Goal: Task Accomplishment & Management: Manage account settings

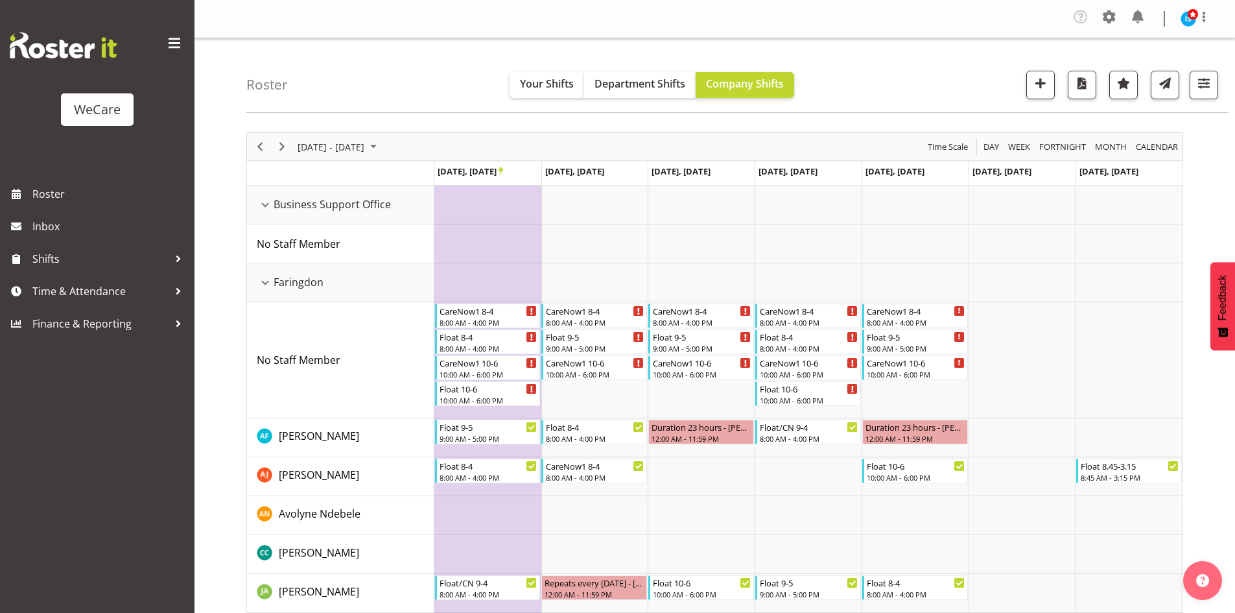
scroll to position [130, 0]
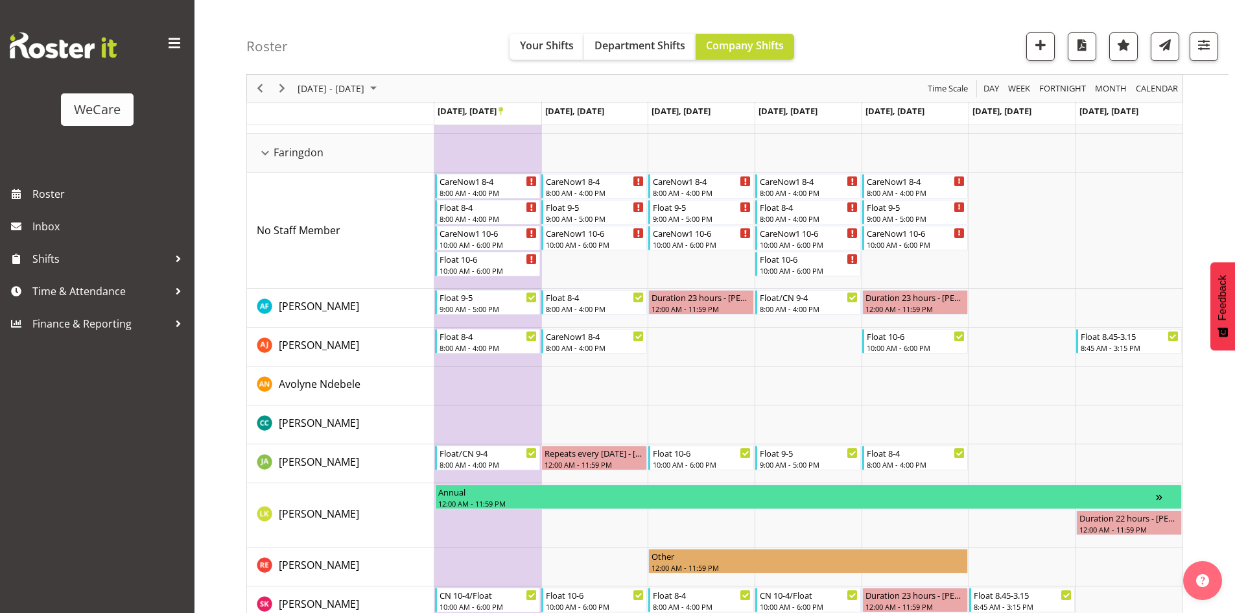
click at [313, 78] on div "[DATE] - [DATE]" at bounding box center [338, 88] width 91 height 27
click at [438, 114] on span "next month" at bounding box center [434, 120] width 23 height 23
click at [307, 190] on span "6" at bounding box center [311, 187] width 19 height 19
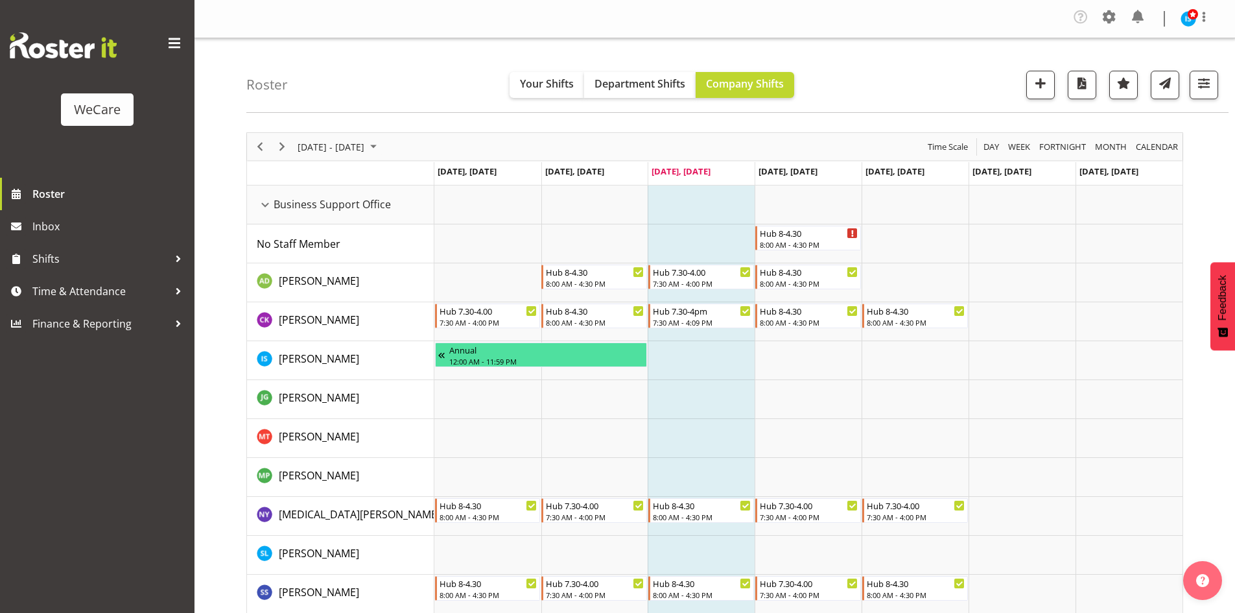
scroll to position [2033, 0]
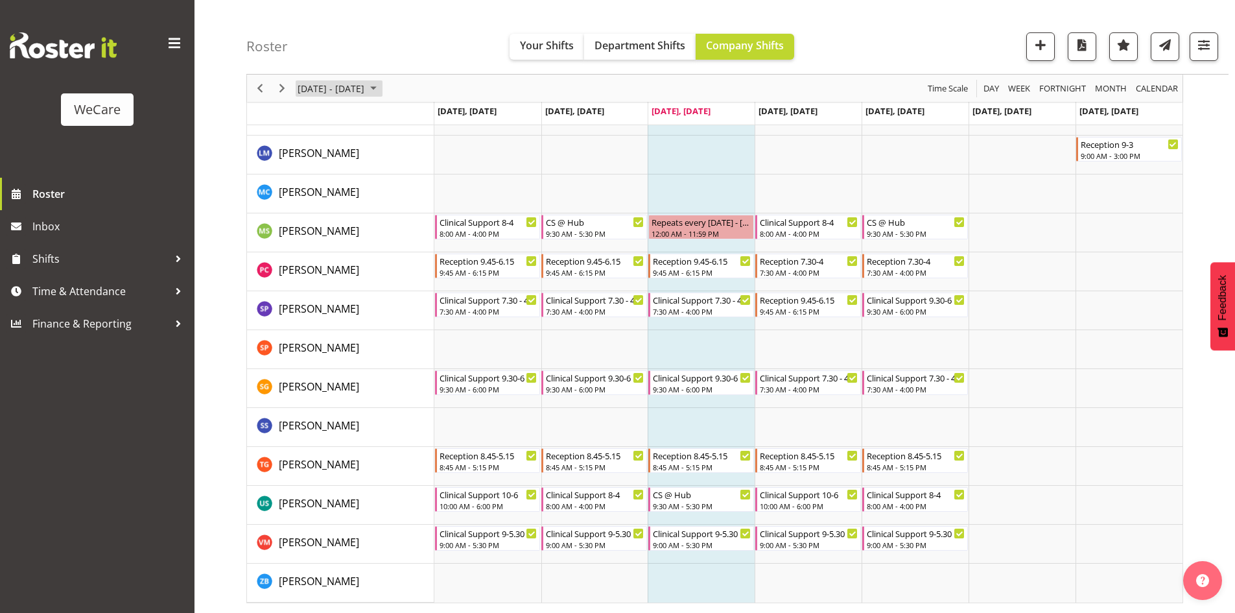
click at [366, 88] on span "September 01 - 07, 2025" at bounding box center [330, 88] width 69 height 16
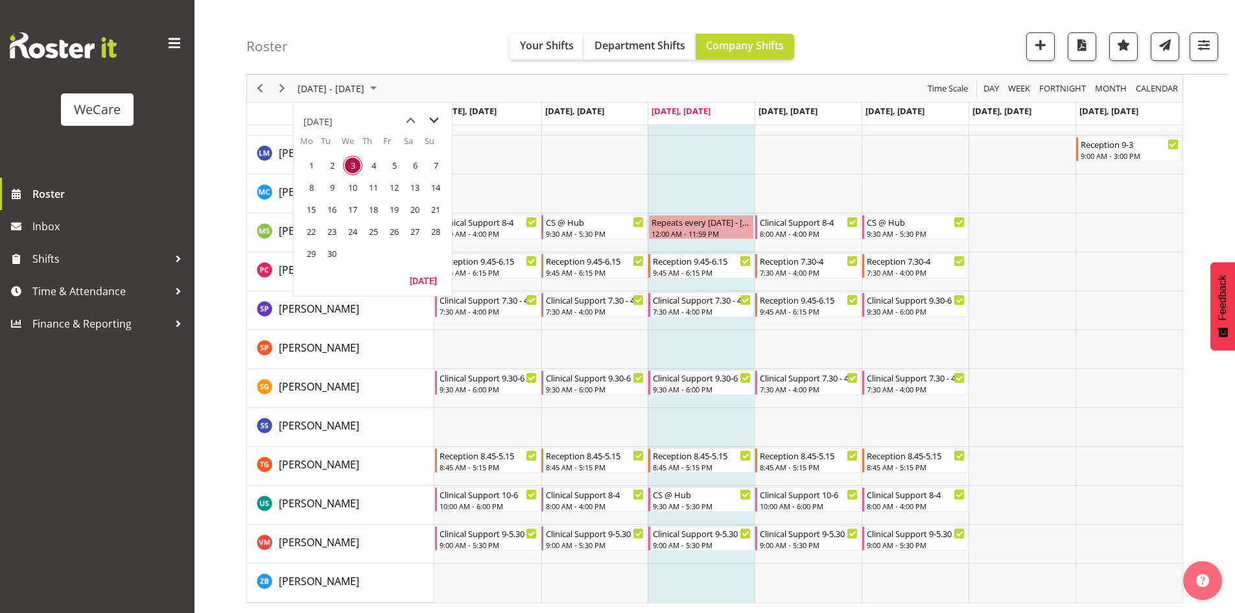
click at [440, 122] on span "next month" at bounding box center [434, 120] width 23 height 23
click at [313, 209] on span "13" at bounding box center [311, 209] width 19 height 19
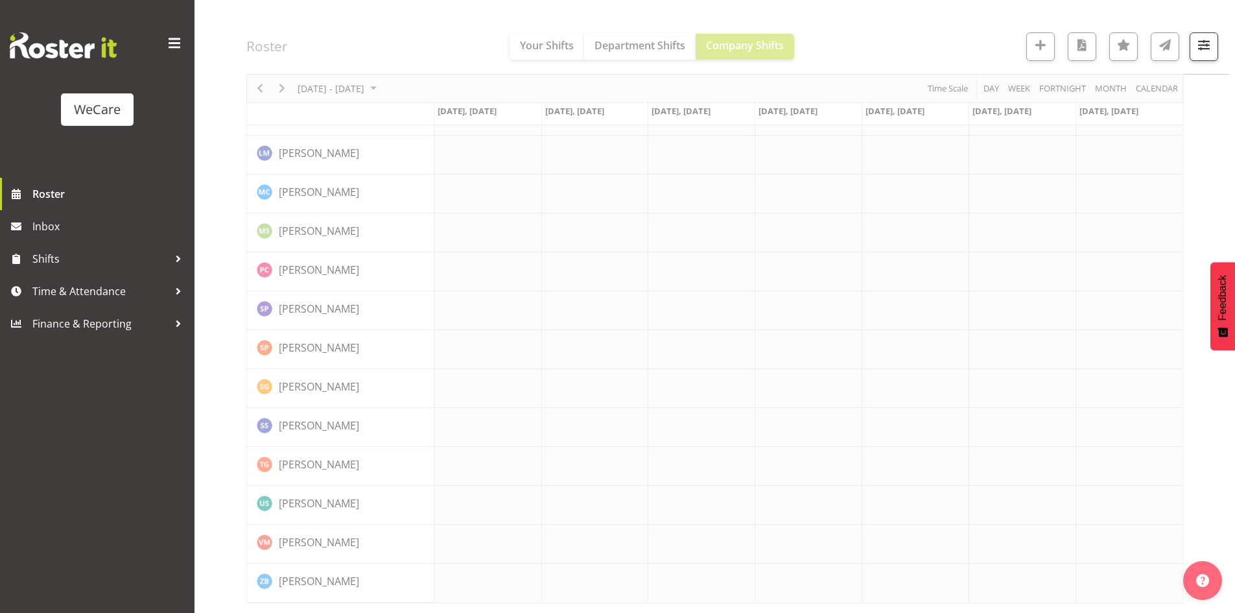
scroll to position [1878, 0]
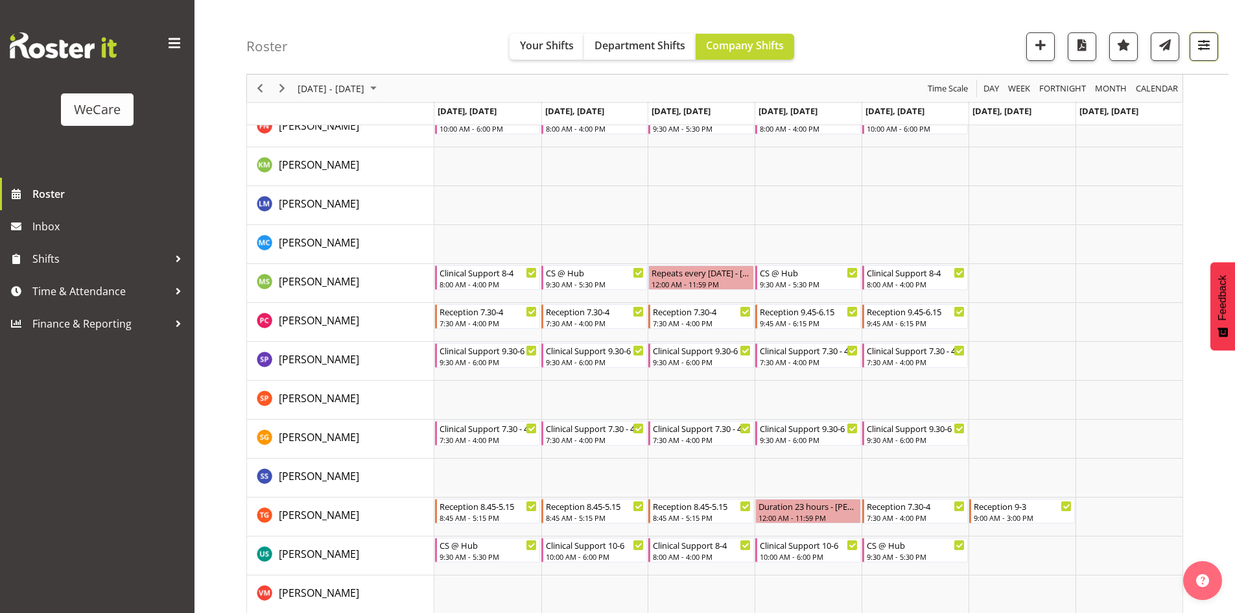
click at [1205, 41] on span "button" at bounding box center [1204, 44] width 17 height 17
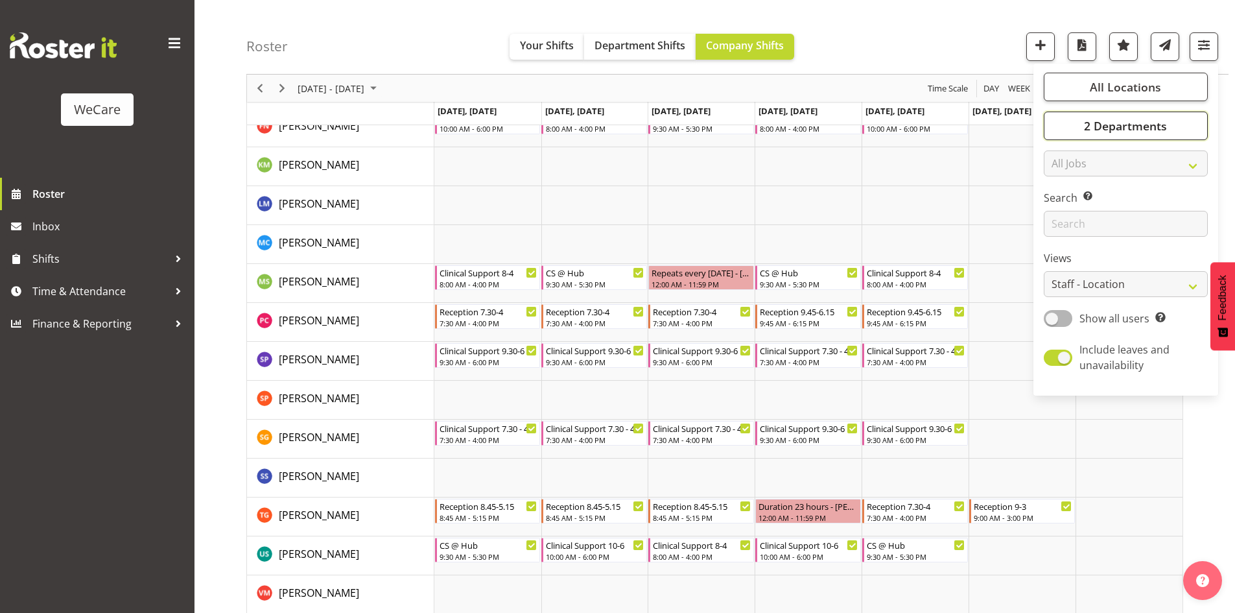
click at [1113, 122] on span "2 Departments" at bounding box center [1125, 126] width 83 height 16
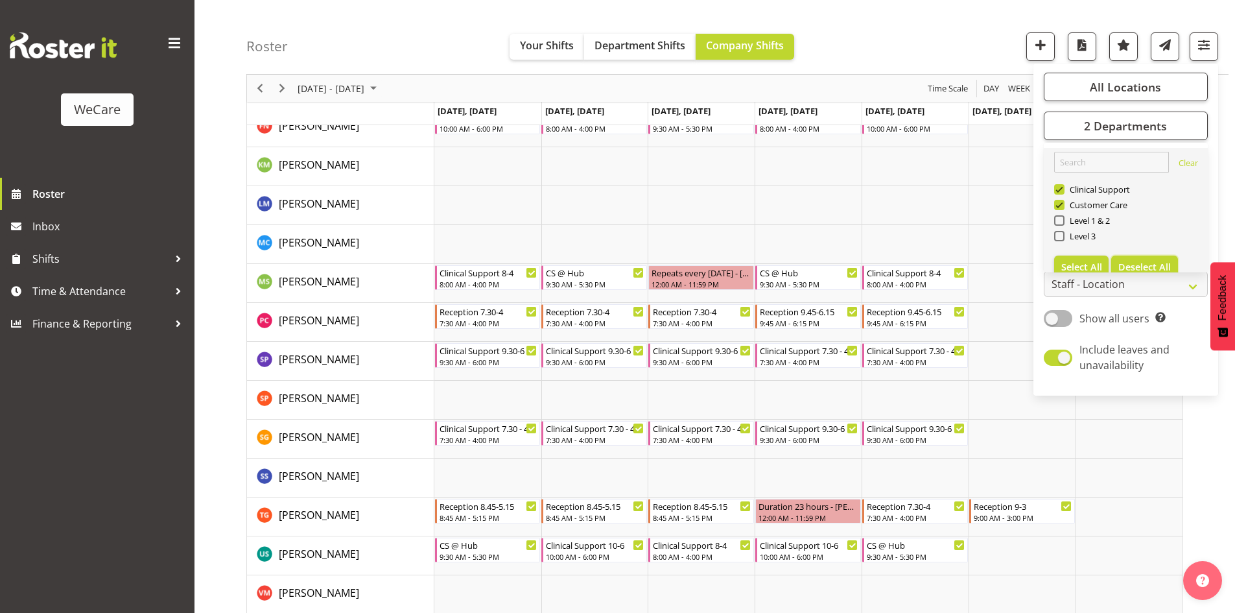
click at [1159, 264] on span "Deselect All" at bounding box center [1145, 267] width 53 height 12
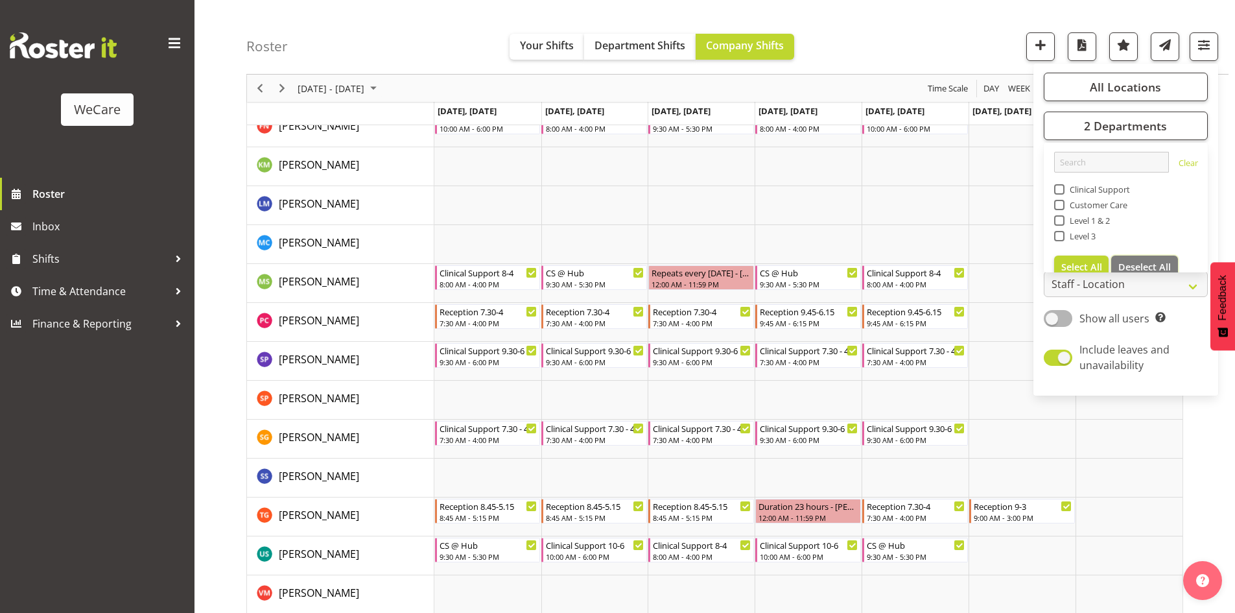
checkbox input "false"
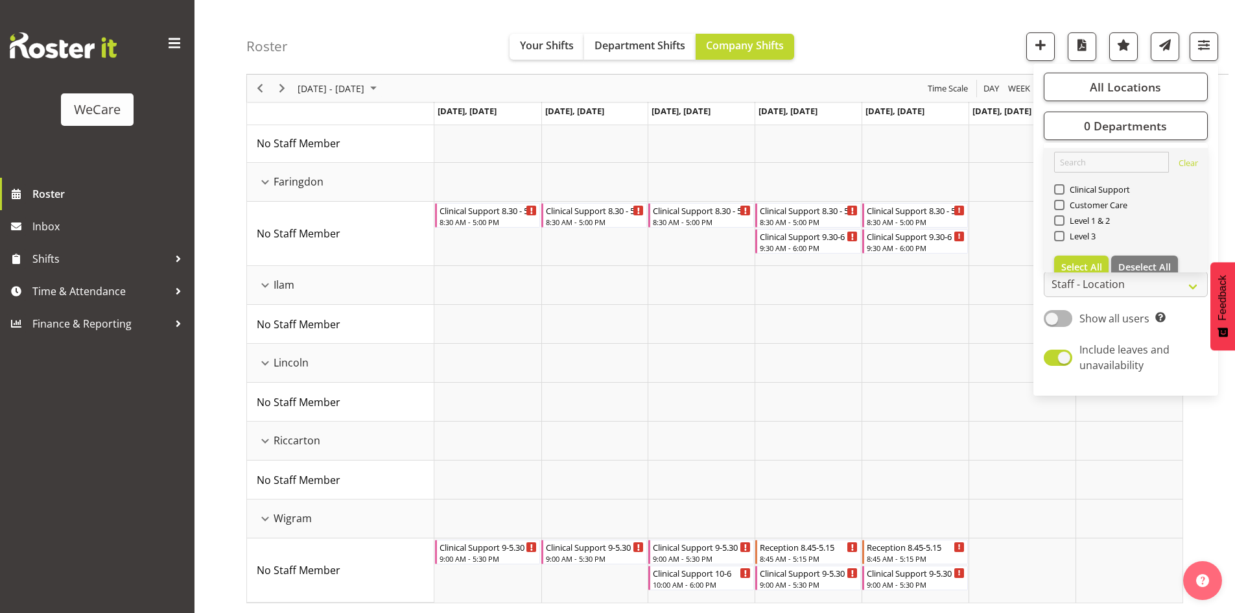
click at [1098, 226] on div "Level 1 & 2" at bounding box center [1126, 222] width 144 height 16
click at [1095, 223] on span "Level 1 & 2" at bounding box center [1088, 220] width 46 height 10
click at [1063, 223] on input "Level 1 & 2" at bounding box center [1058, 221] width 8 height 8
checkbox input "true"
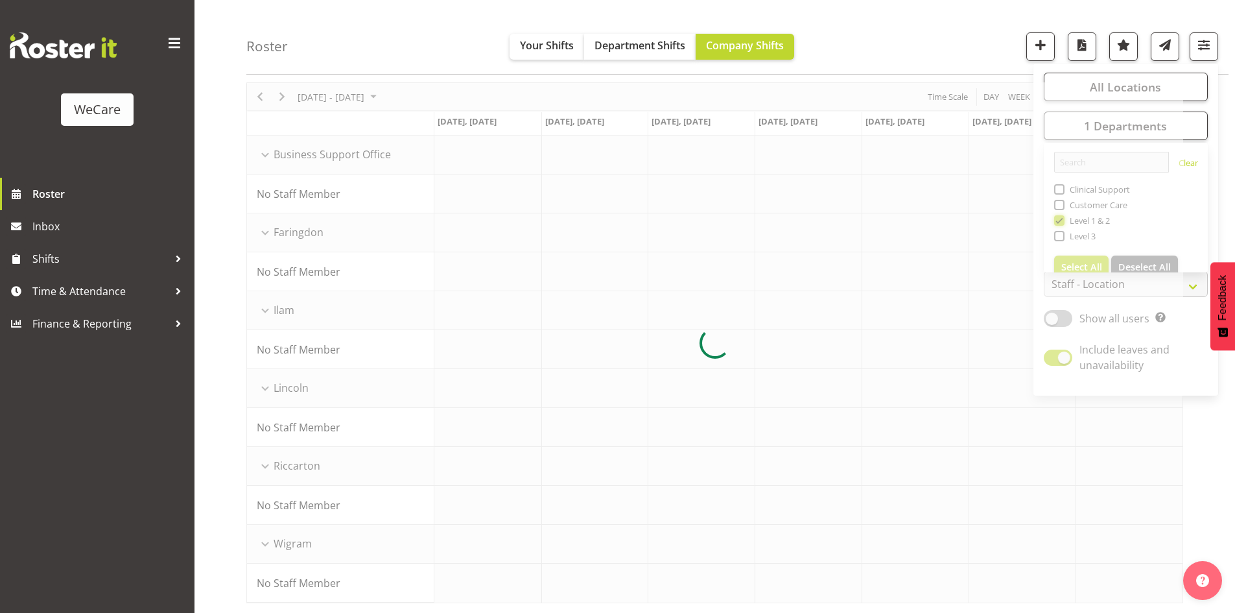
scroll to position [50, 0]
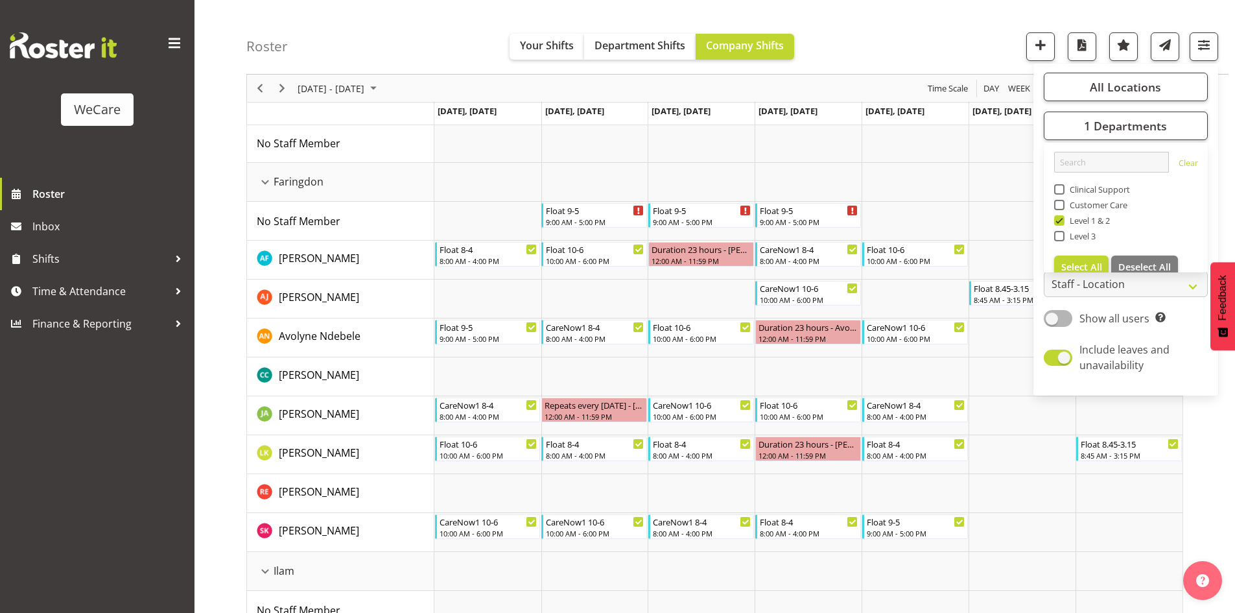
click at [905, 55] on div "Roster Your Shifts Department Shifts Company Shifts All Locations Clear Busines…" at bounding box center [737, 37] width 982 height 75
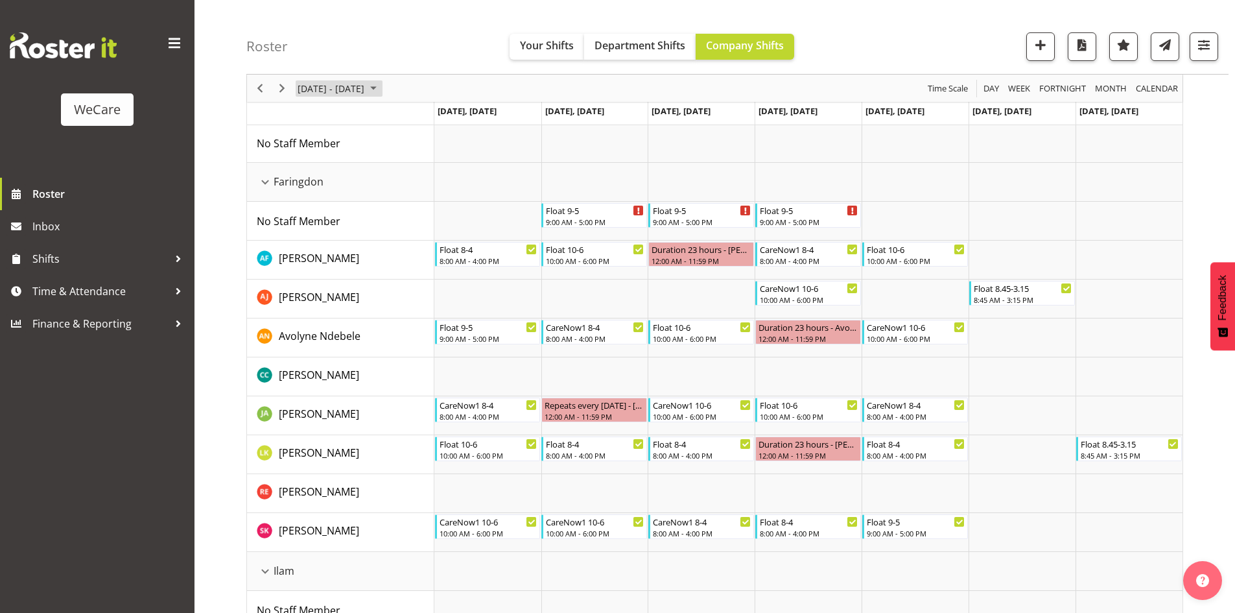
click at [366, 82] on span "October 13 - 19, 2025" at bounding box center [330, 88] width 69 height 16
click at [416, 281] on button "[DATE]" at bounding box center [423, 280] width 44 height 18
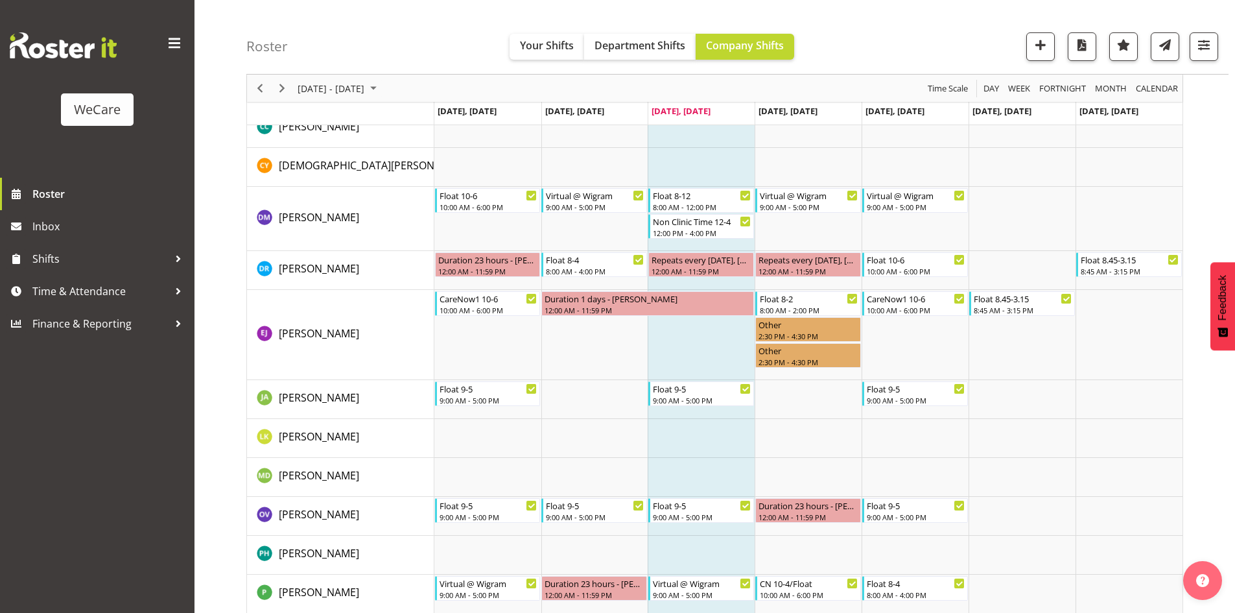
scroll to position [2343, 0]
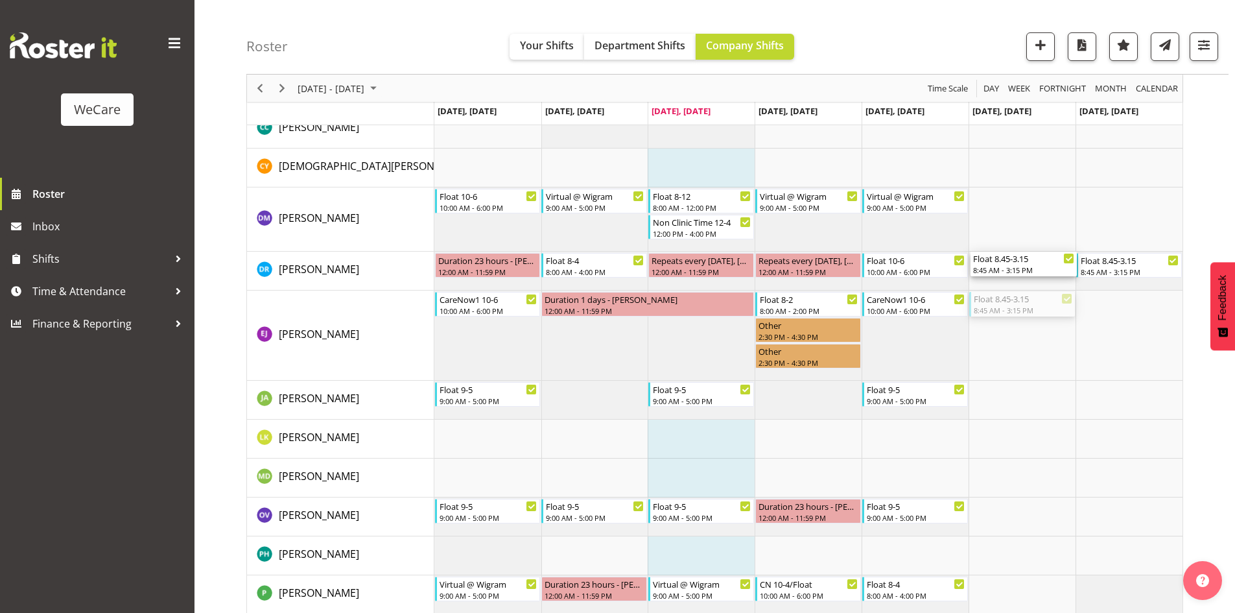
drag, startPoint x: 1033, startPoint y: 305, endPoint x: 1028, endPoint y: 273, distance: 32.1
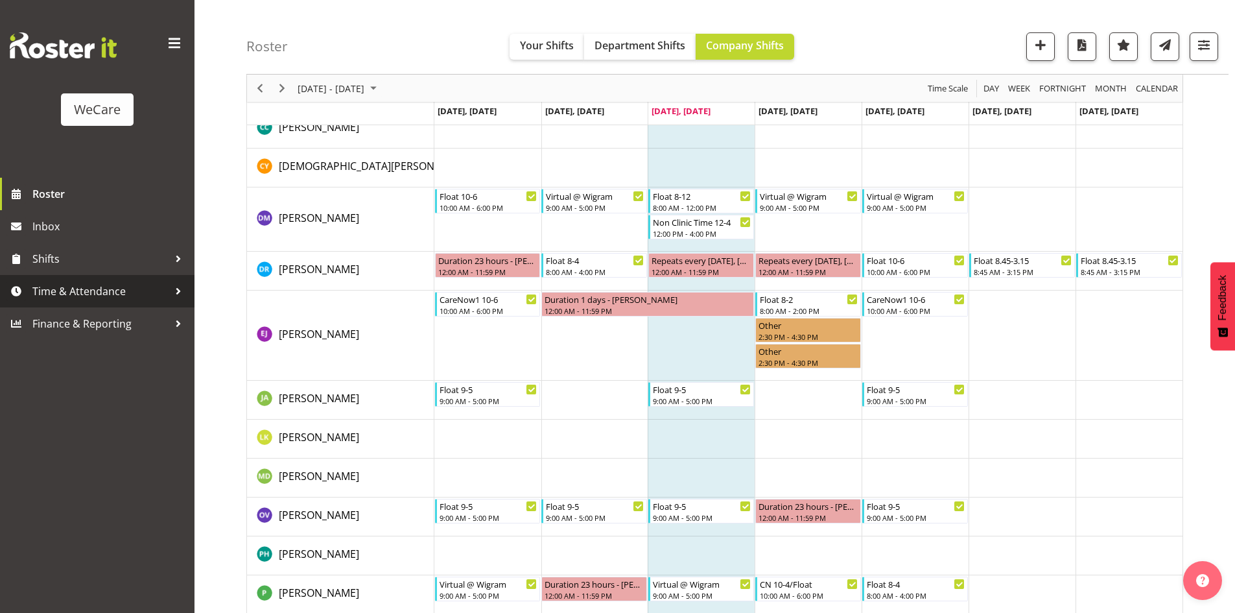
click at [107, 285] on span "Time & Attendance" at bounding box center [100, 290] width 136 height 19
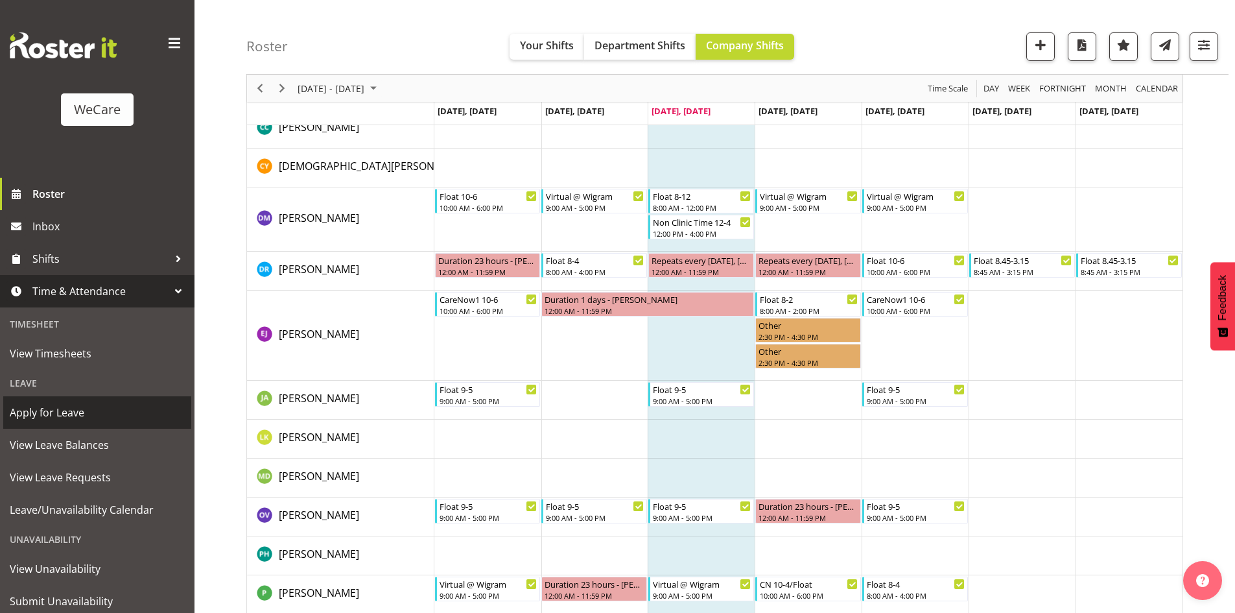
scroll to position [40, 0]
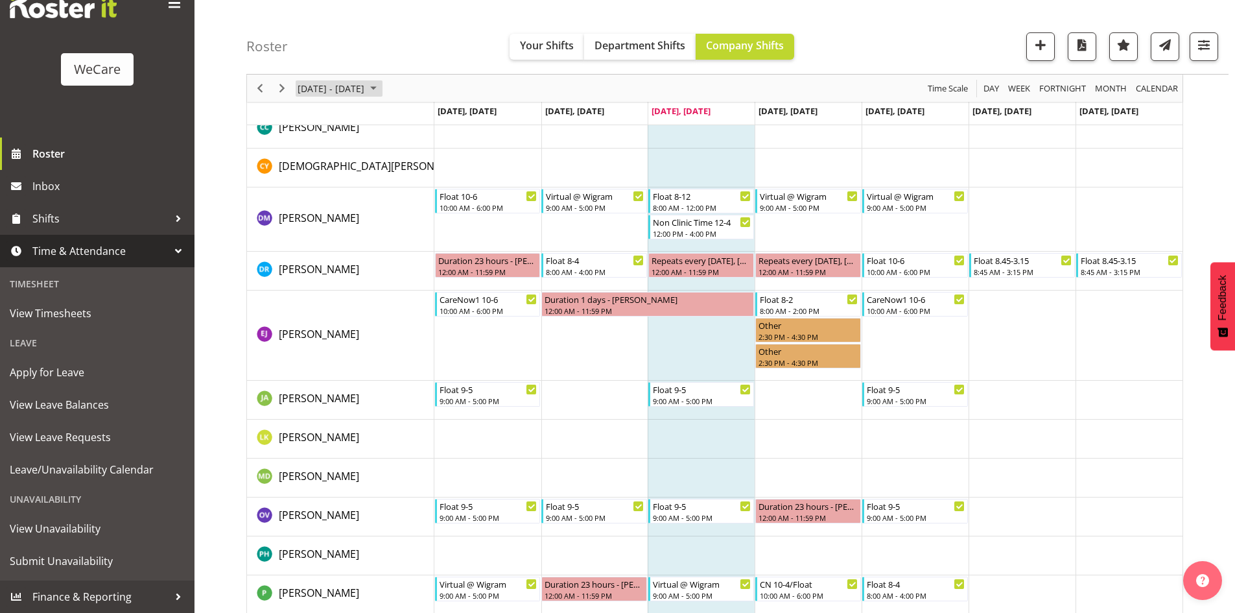
click at [366, 89] on span "[DATE] - [DATE]" at bounding box center [330, 88] width 69 height 16
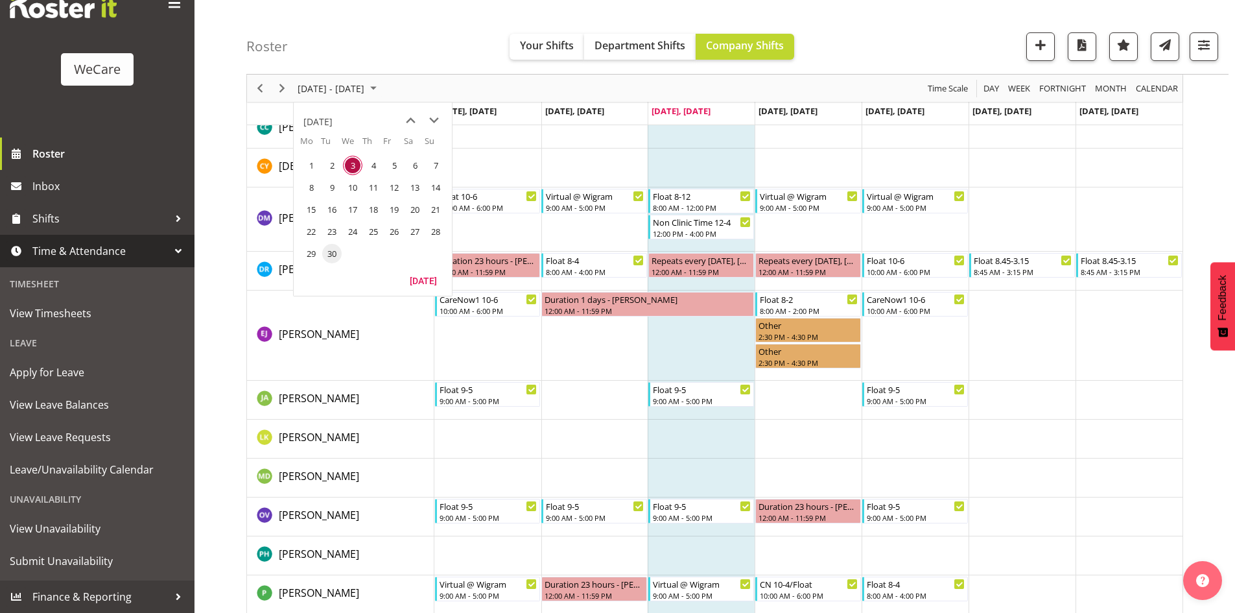
click at [338, 254] on span "30" at bounding box center [331, 253] width 19 height 19
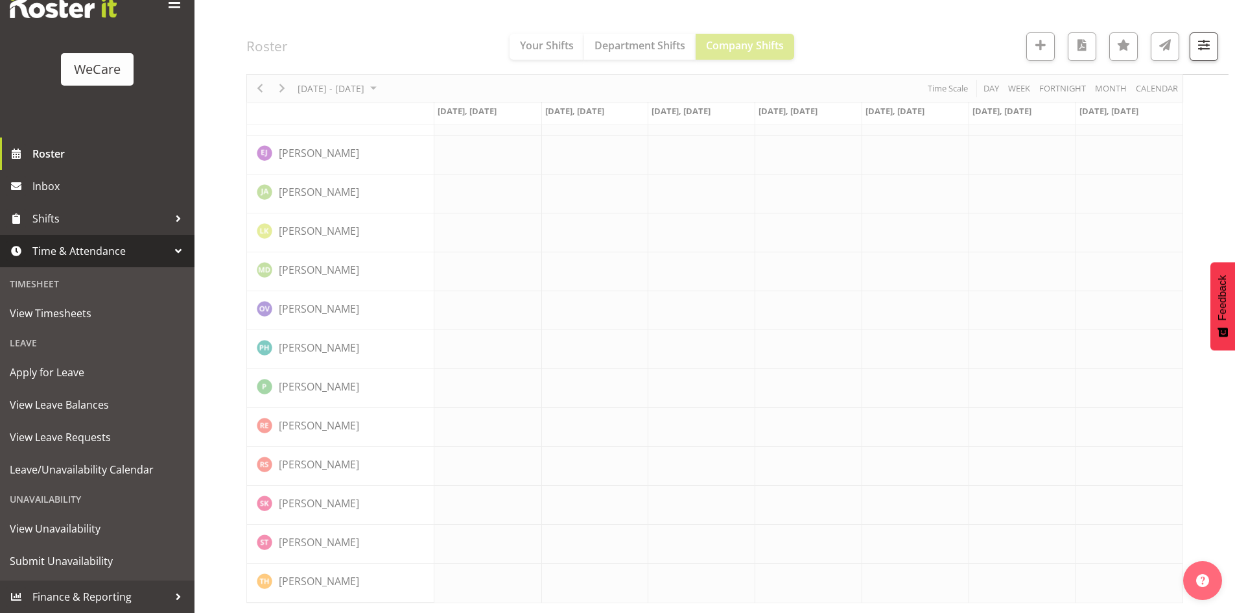
scroll to position [2267, 0]
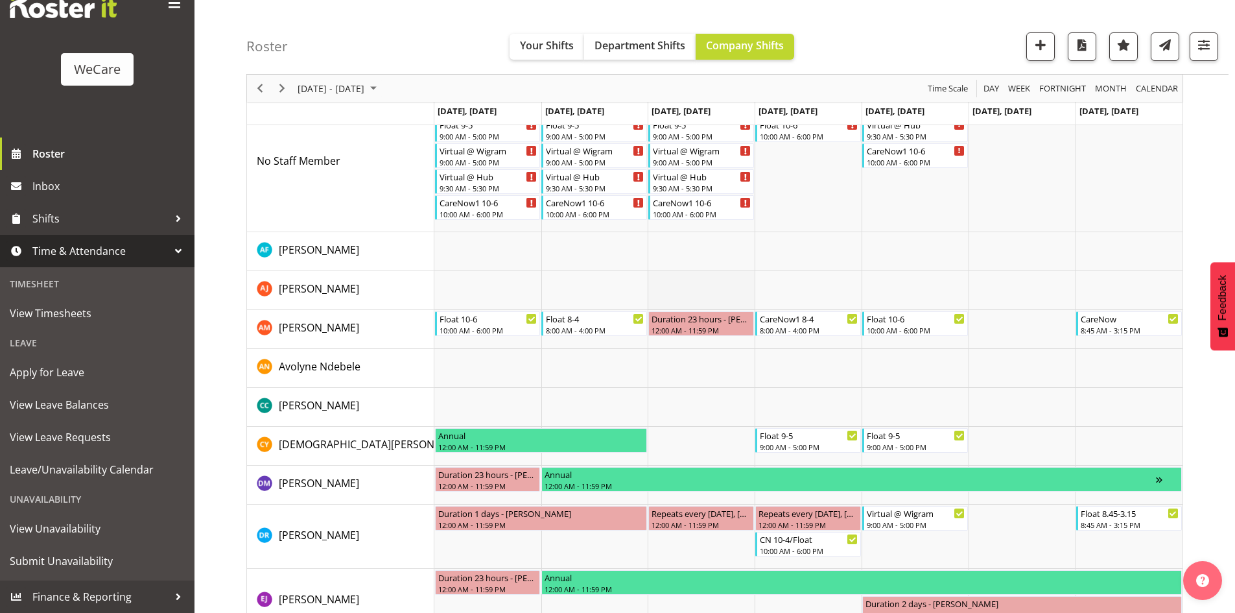
scroll to position [2071, 0]
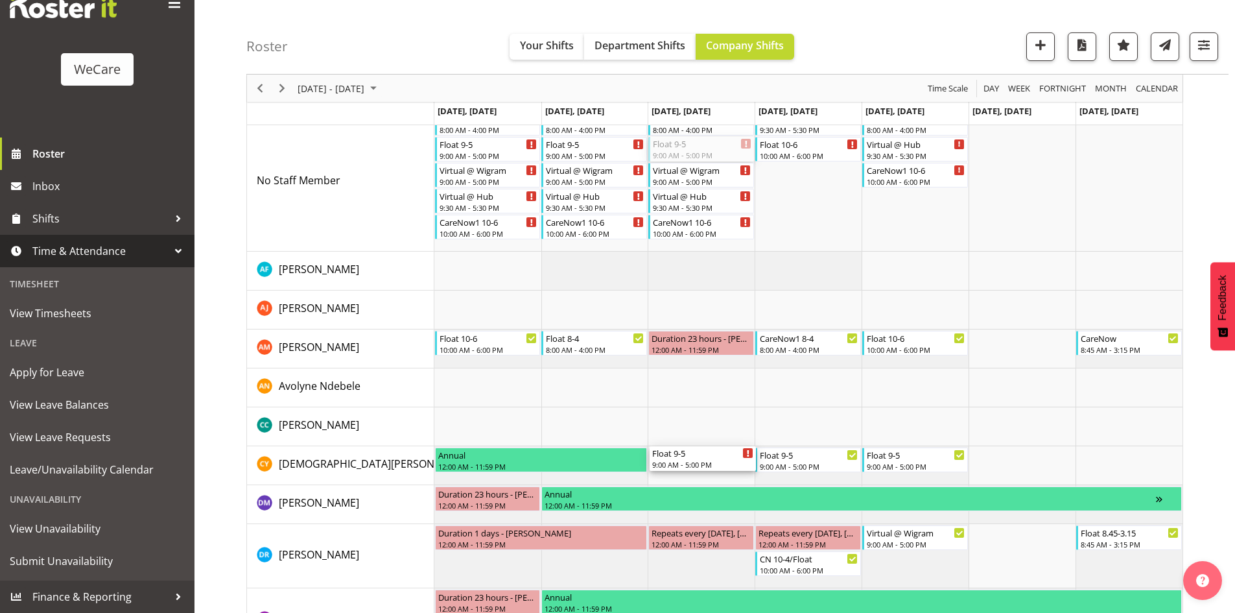
drag, startPoint x: 674, startPoint y: 148, endPoint x: 695, endPoint y: 453, distance: 305.5
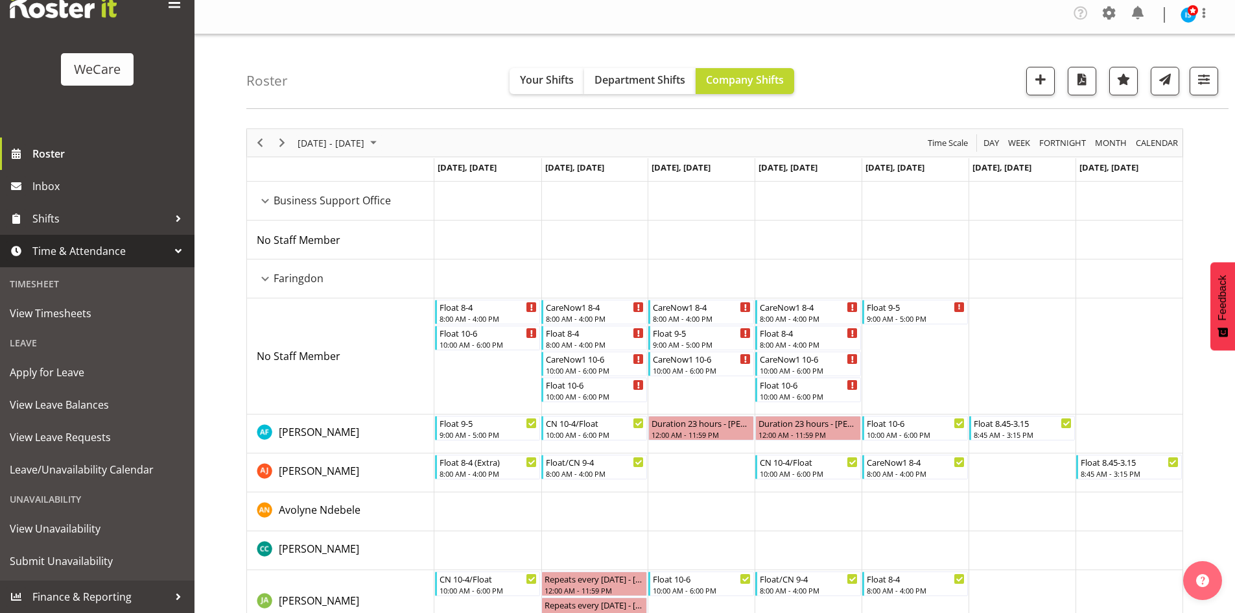
scroll to position [0, 0]
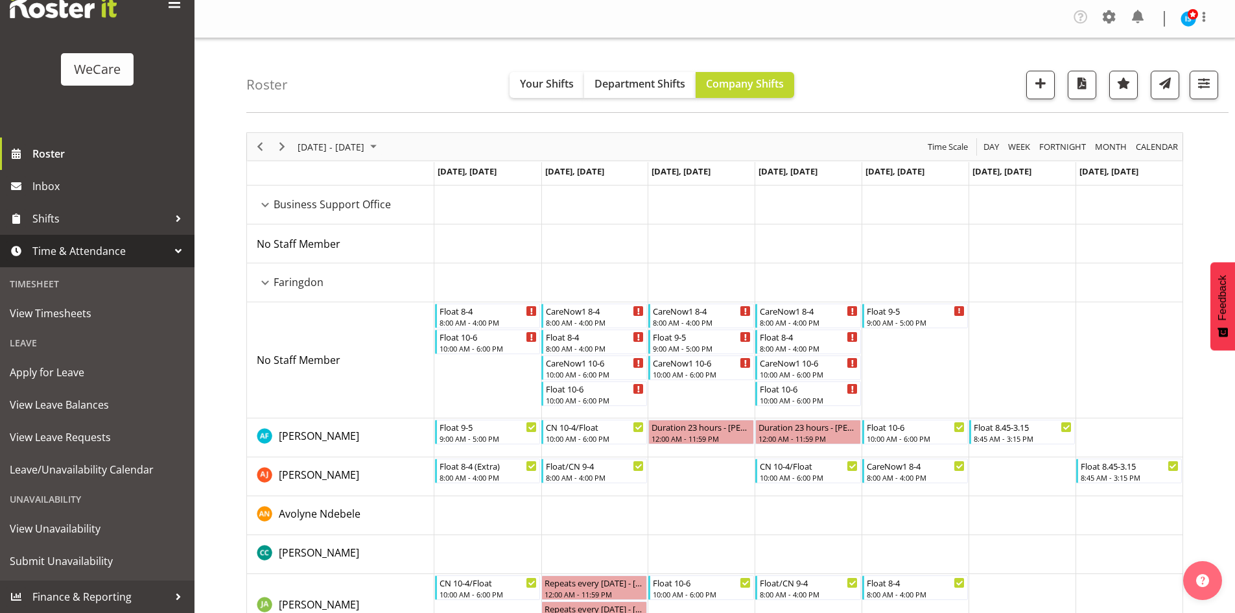
click at [1109, 32] on div "Company Settings Roles & Skills Tasks Jobs Employees Locations & Departments Ac…" at bounding box center [715, 19] width 1041 height 38
click at [1105, 28] on div at bounding box center [1109, 18] width 21 height 25
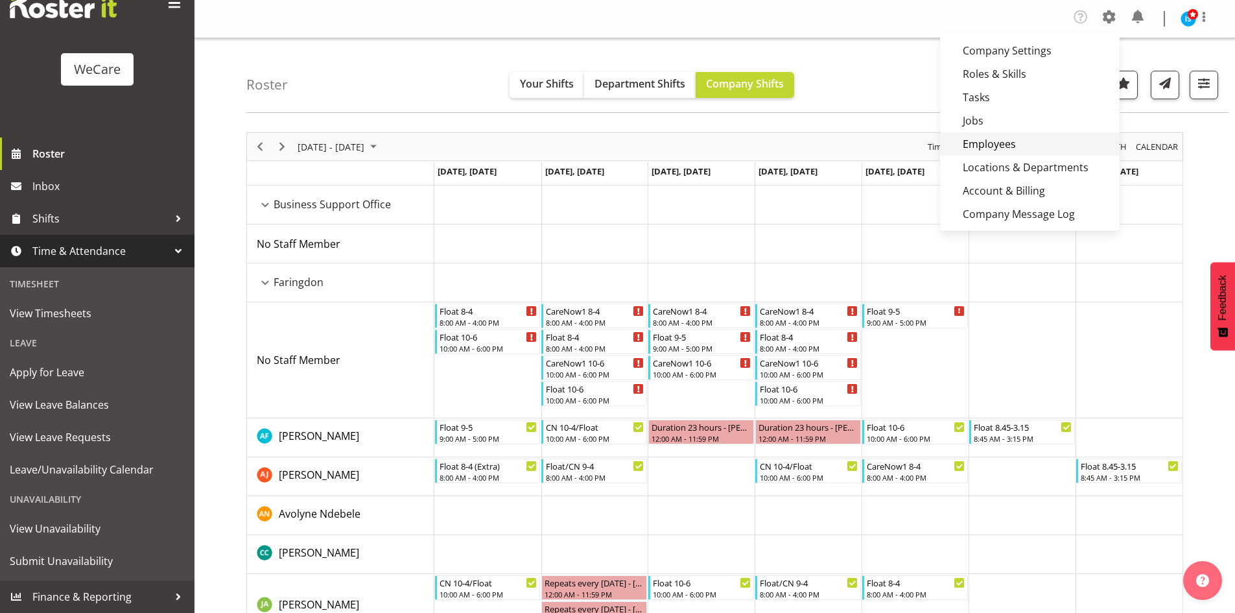
click at [982, 140] on link "Employees" at bounding box center [1030, 143] width 180 height 23
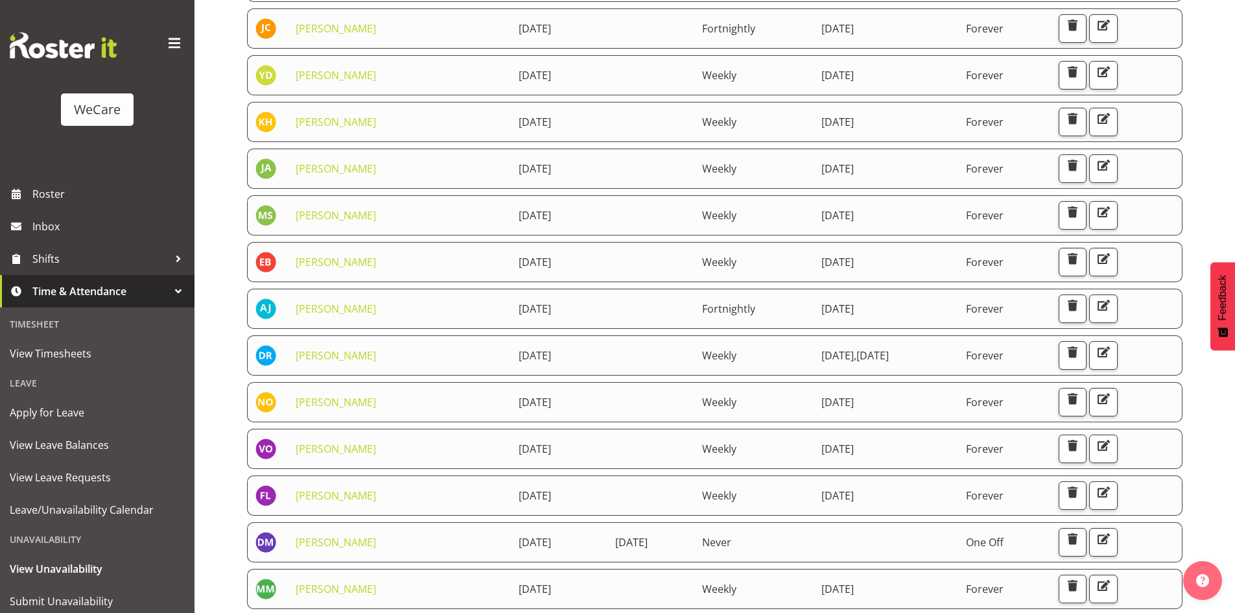
scroll to position [571, 0]
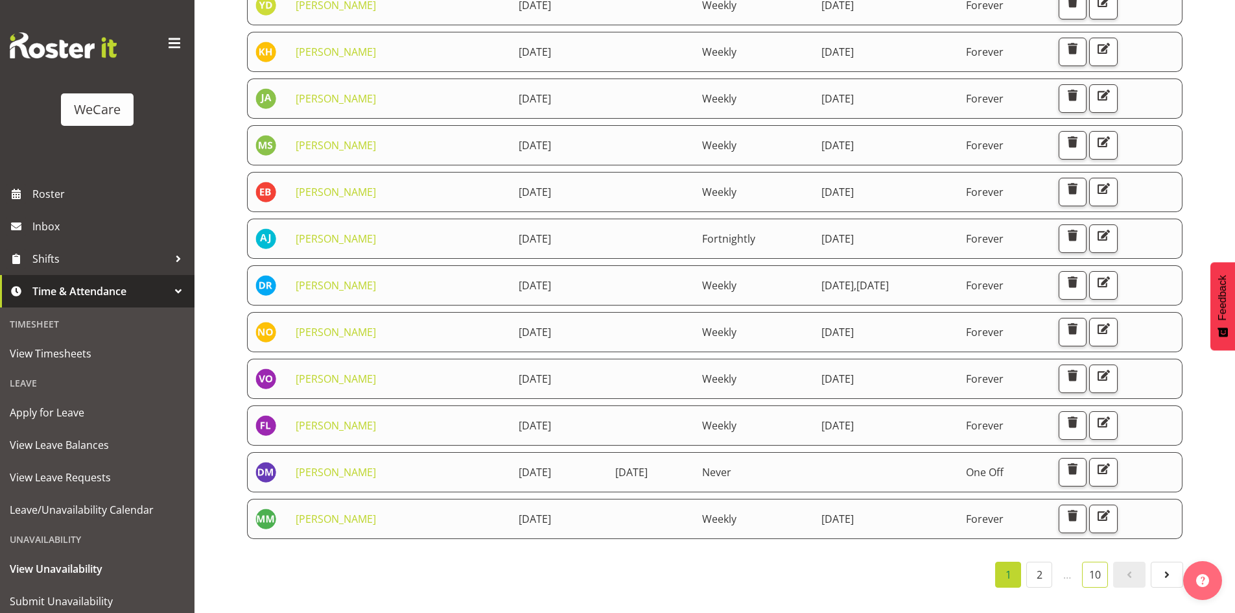
click at [1102, 567] on link "10" at bounding box center [1095, 575] width 26 height 26
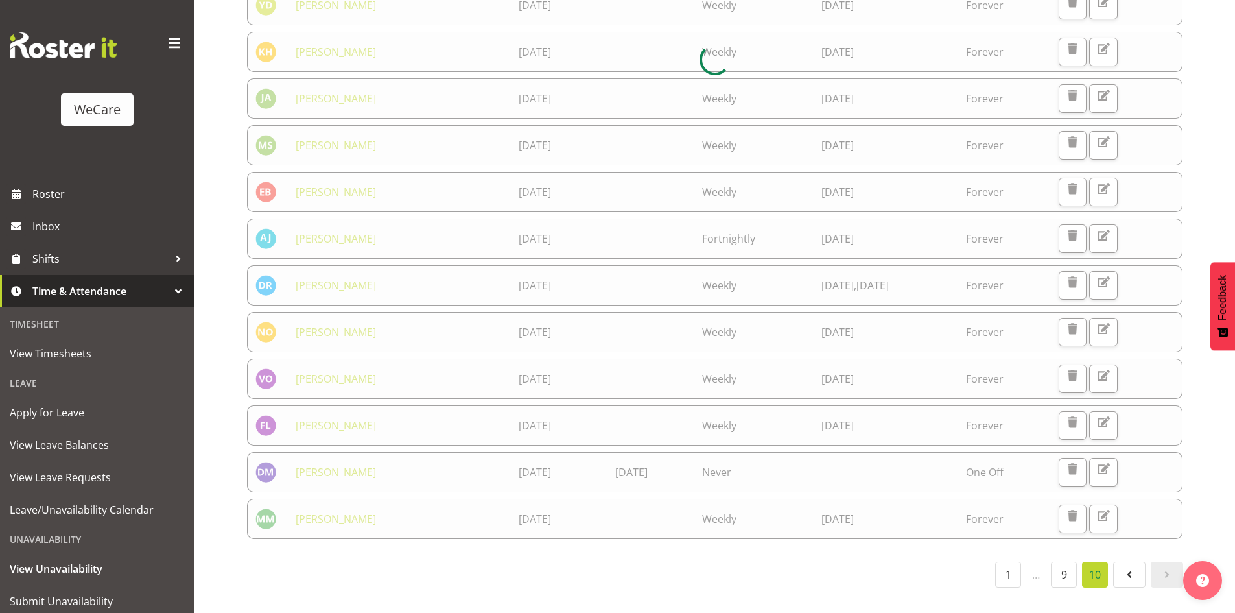
scroll to position [38, 0]
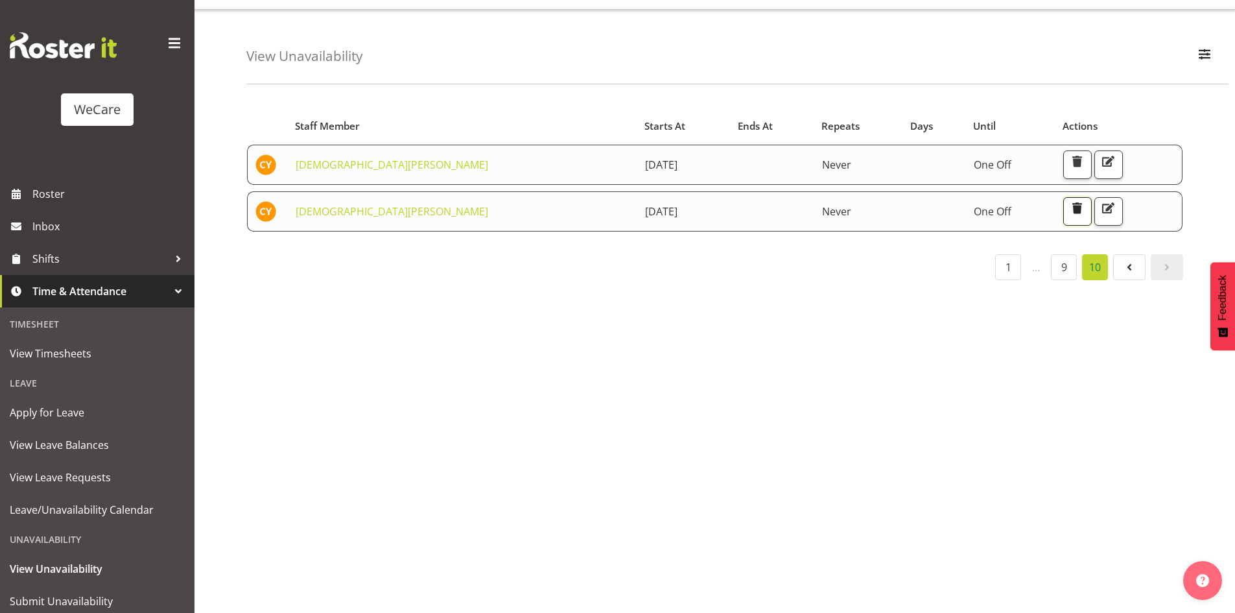
click at [1069, 204] on span "button" at bounding box center [1077, 208] width 17 height 17
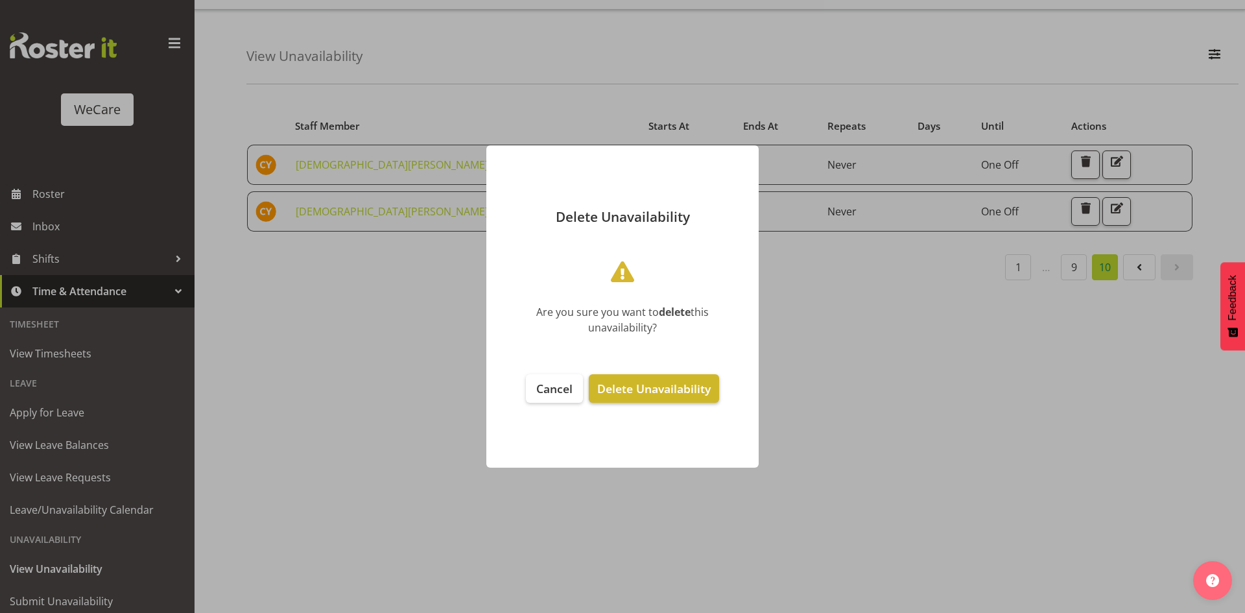
click at [657, 386] on span "Delete Unavailability" at bounding box center [653, 389] width 113 height 16
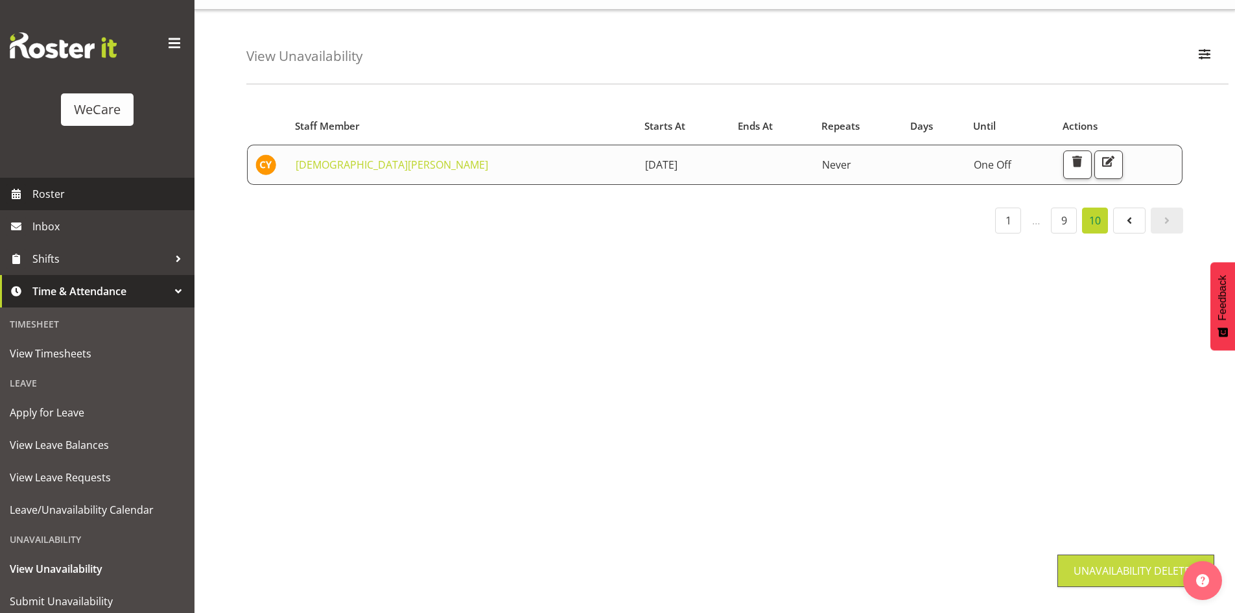
click at [99, 202] on span "Roster" at bounding box center [110, 193] width 156 height 19
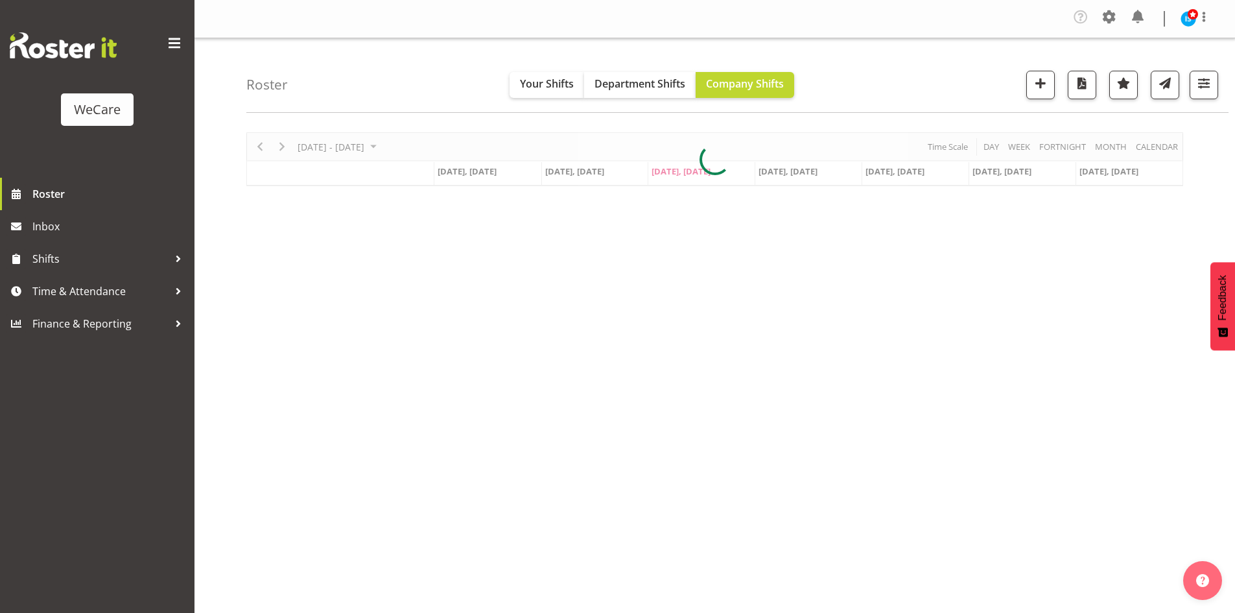
click at [339, 147] on div at bounding box center [714, 159] width 937 height 54
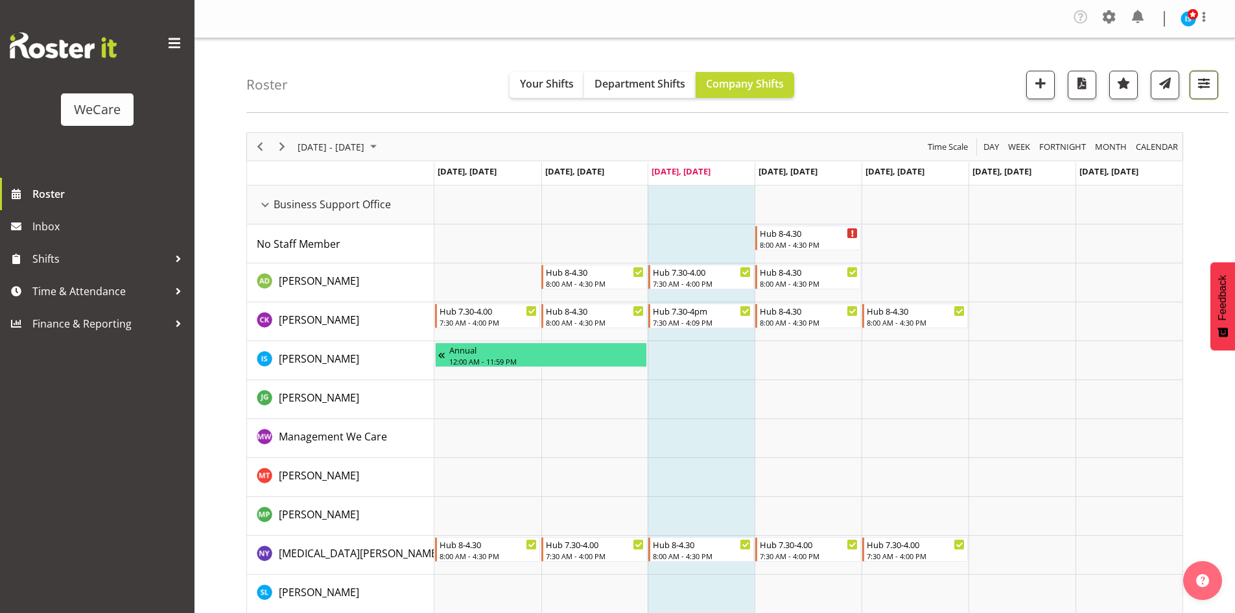
click at [1207, 80] on span "button" at bounding box center [1204, 83] width 17 height 17
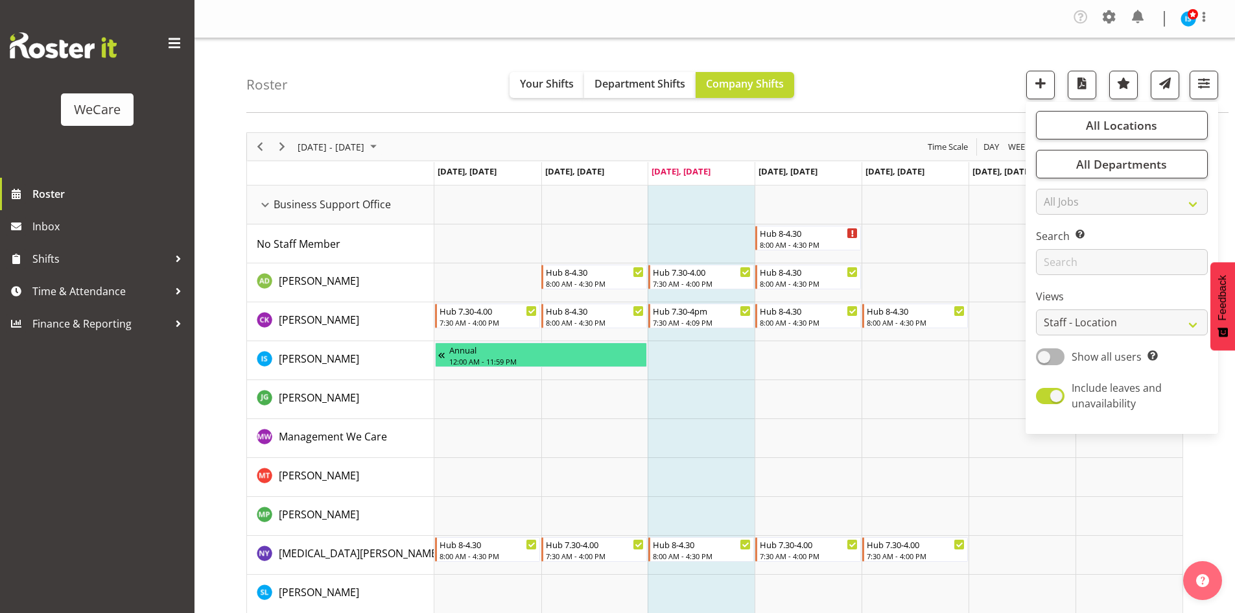
click at [390, 86] on div "Roster Your Shifts Department Shifts Company Shifts All Locations Clear Busines…" at bounding box center [737, 75] width 982 height 75
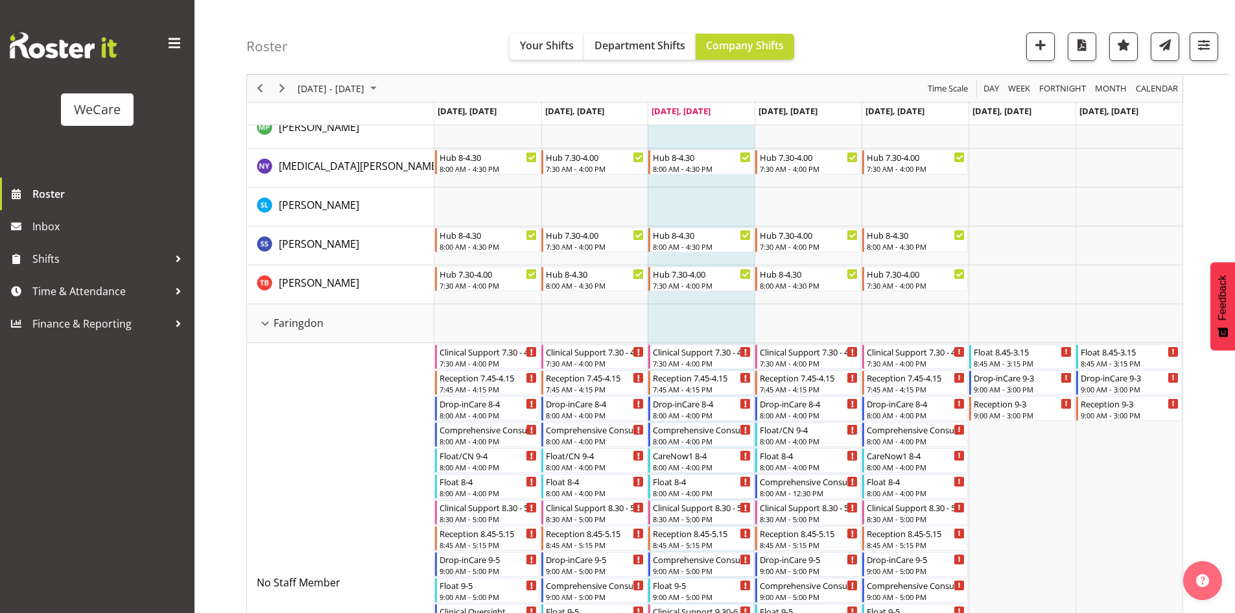
scroll to position [389, 0]
click at [274, 88] on button "Next" at bounding box center [283, 88] width 18 height 16
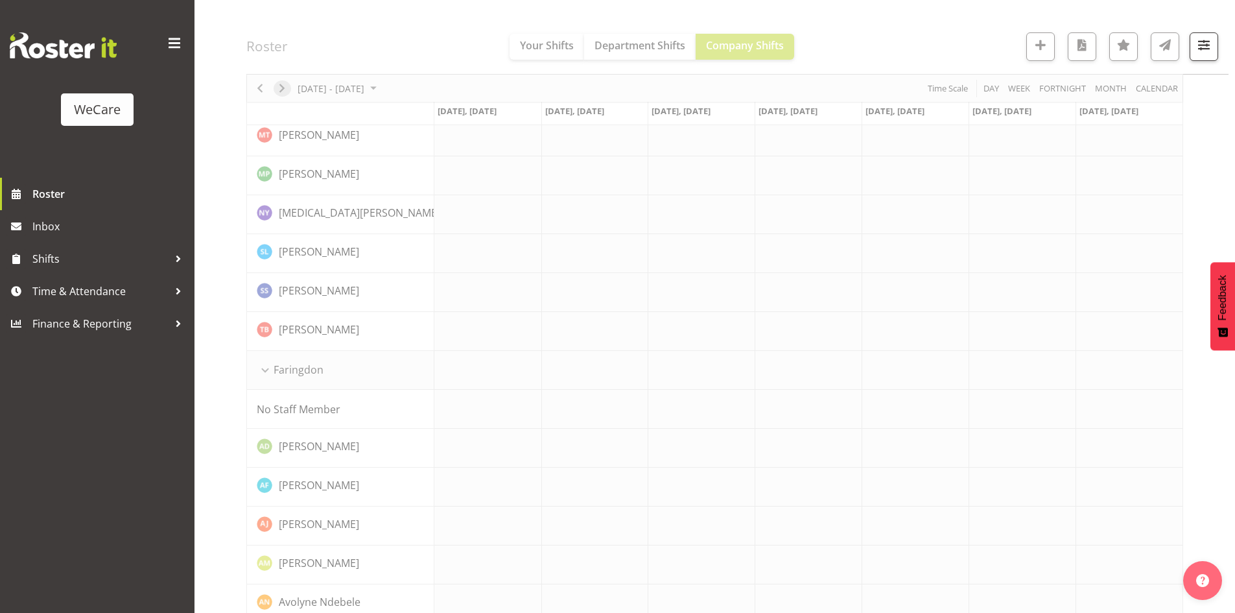
scroll to position [0, 0]
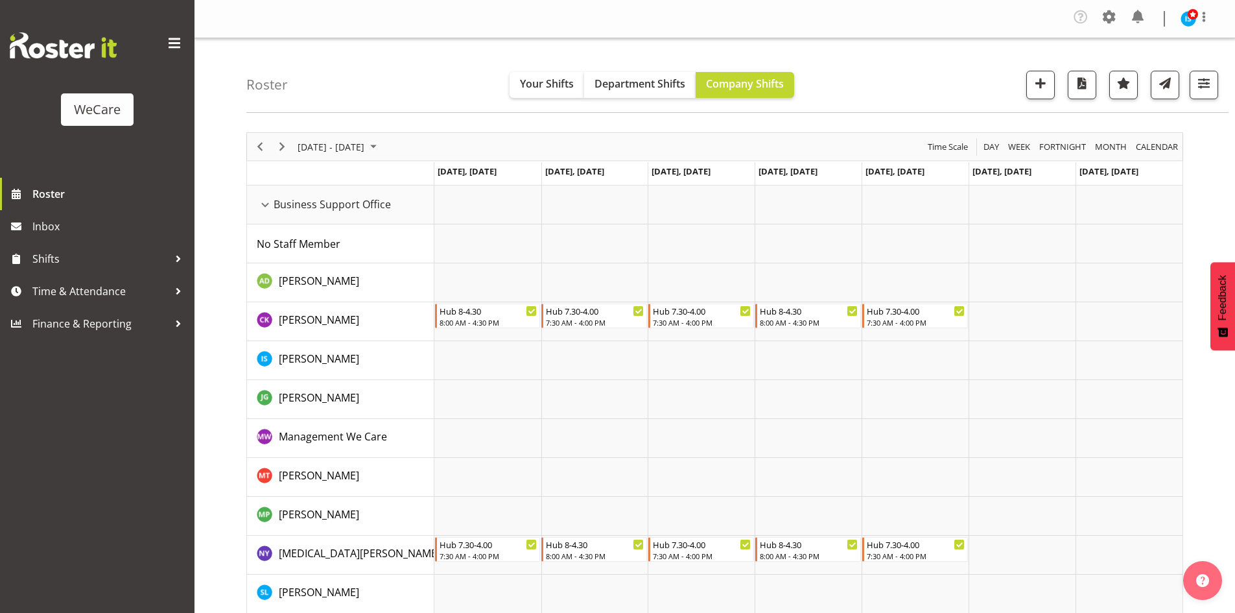
click at [348, 75] on div "Roster Your Shifts Department Shifts Company Shifts All Locations Clear Busines…" at bounding box center [737, 75] width 982 height 75
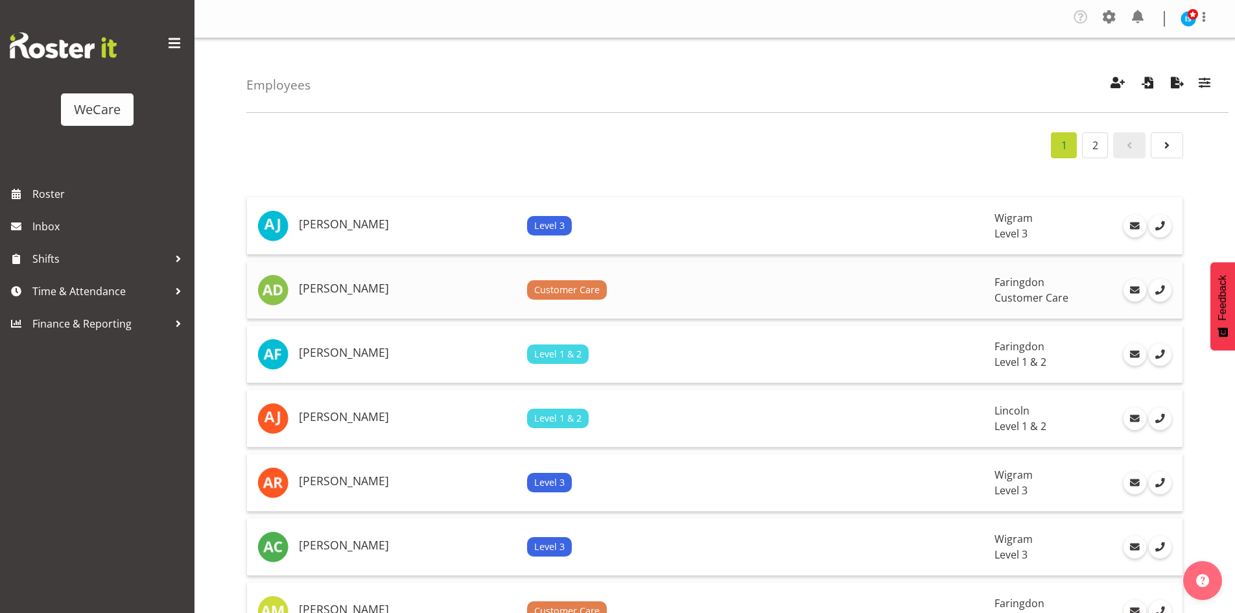
click at [386, 313] on td "[PERSON_NAME]" at bounding box center [408, 290] width 228 height 58
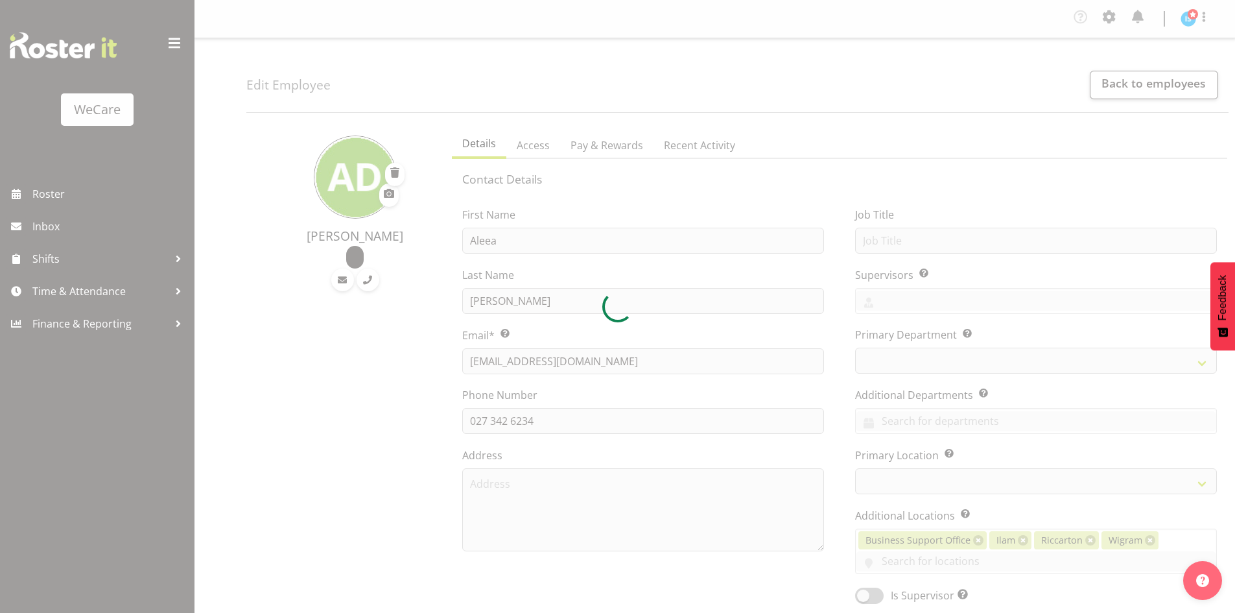
select select "location"
select select "TimelineWeek"
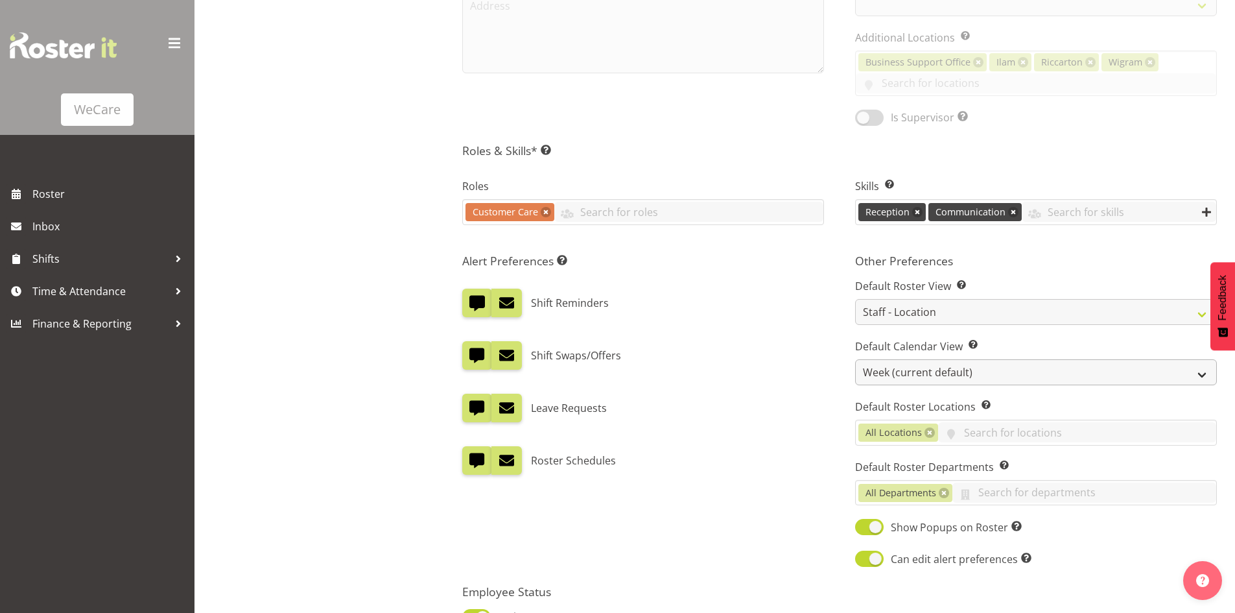
select select
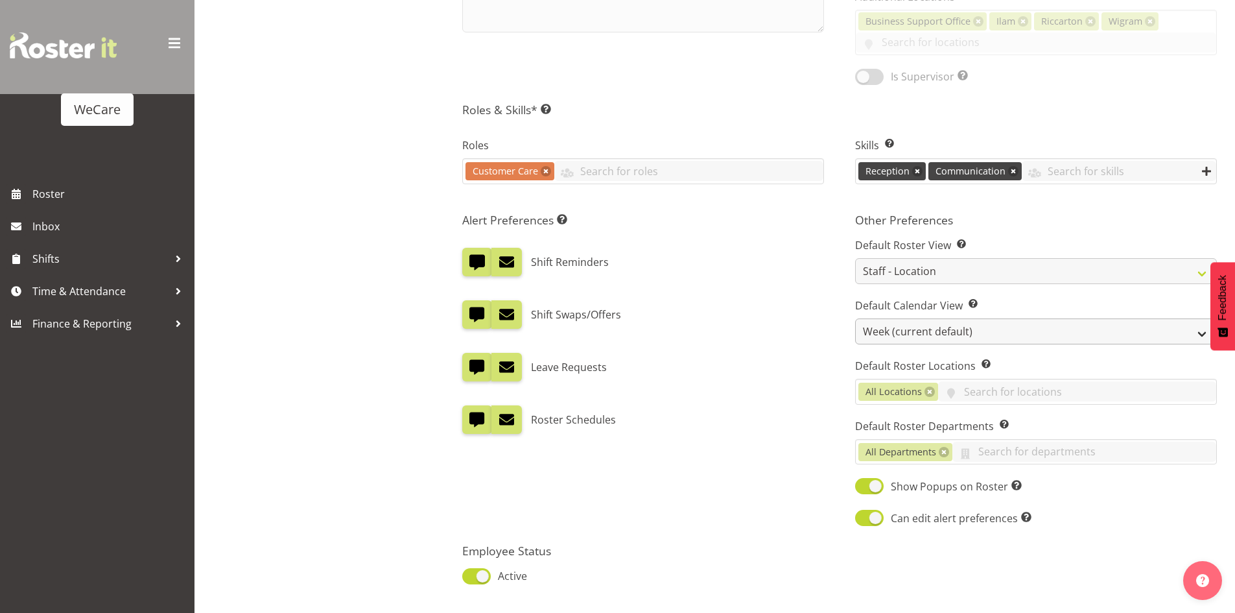
select select "853"
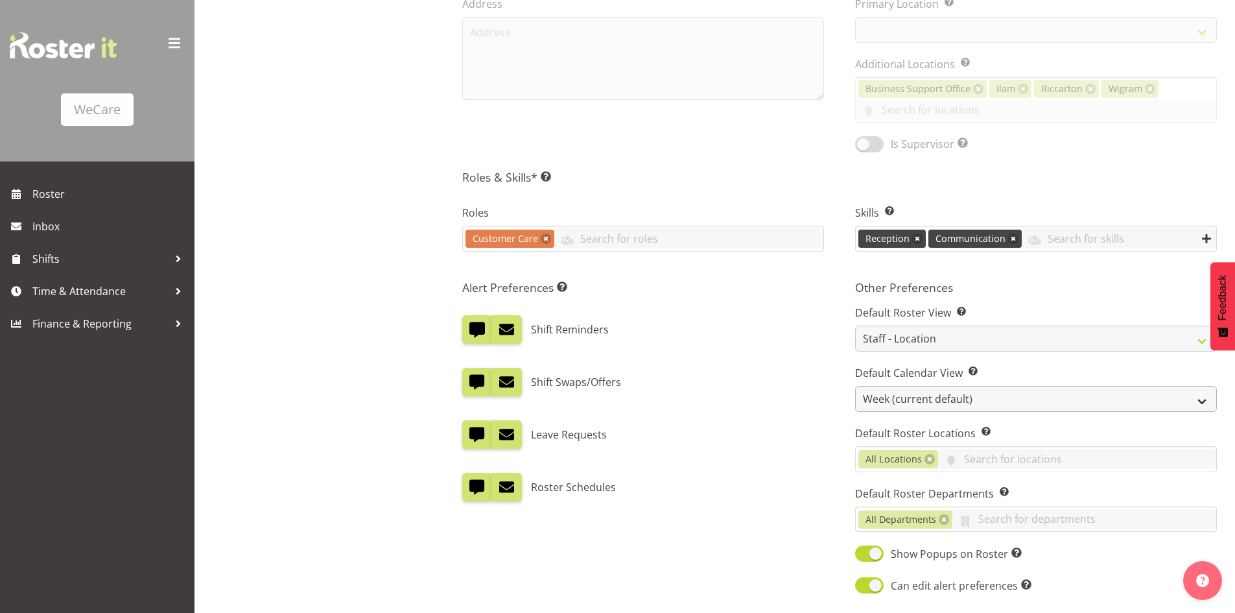
select select "1281"
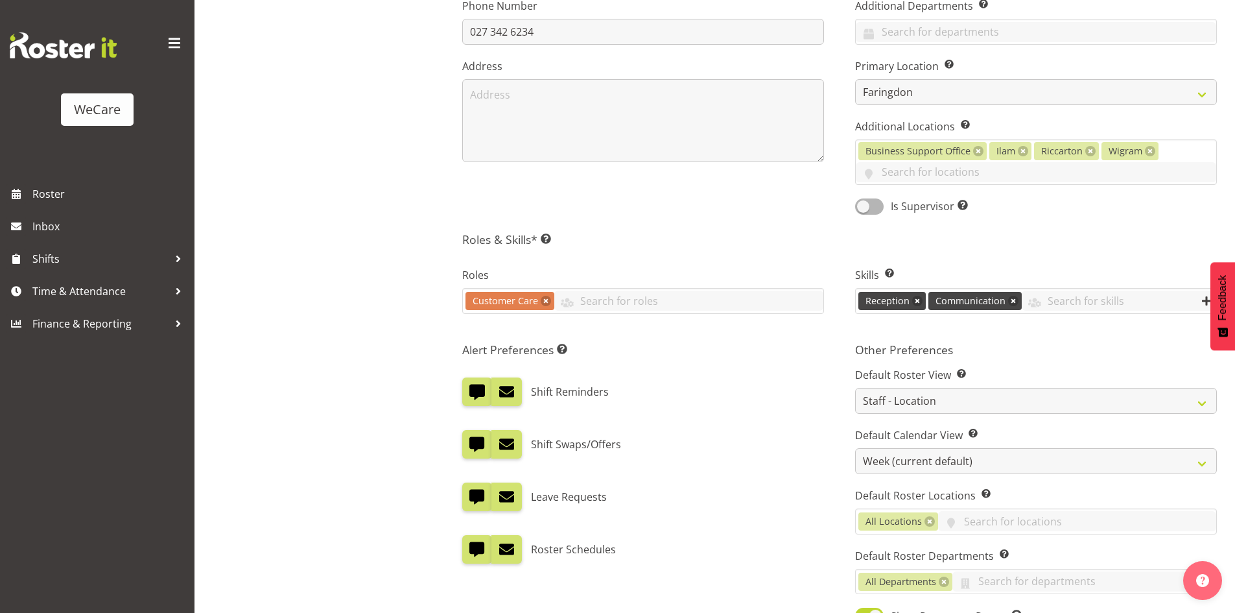
click at [976, 149] on link at bounding box center [978, 151] width 10 height 10
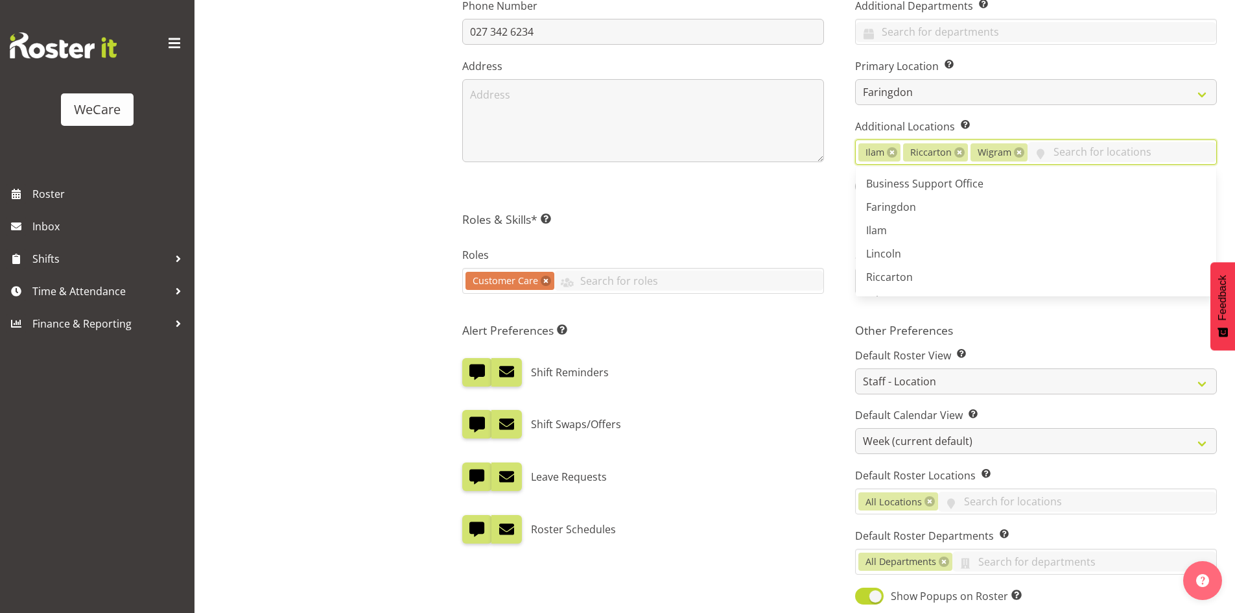
click at [719, 222] on h5 "Roles & Skills* This is a required field. Add as many roles and skills as requi…" at bounding box center [839, 219] width 755 height 14
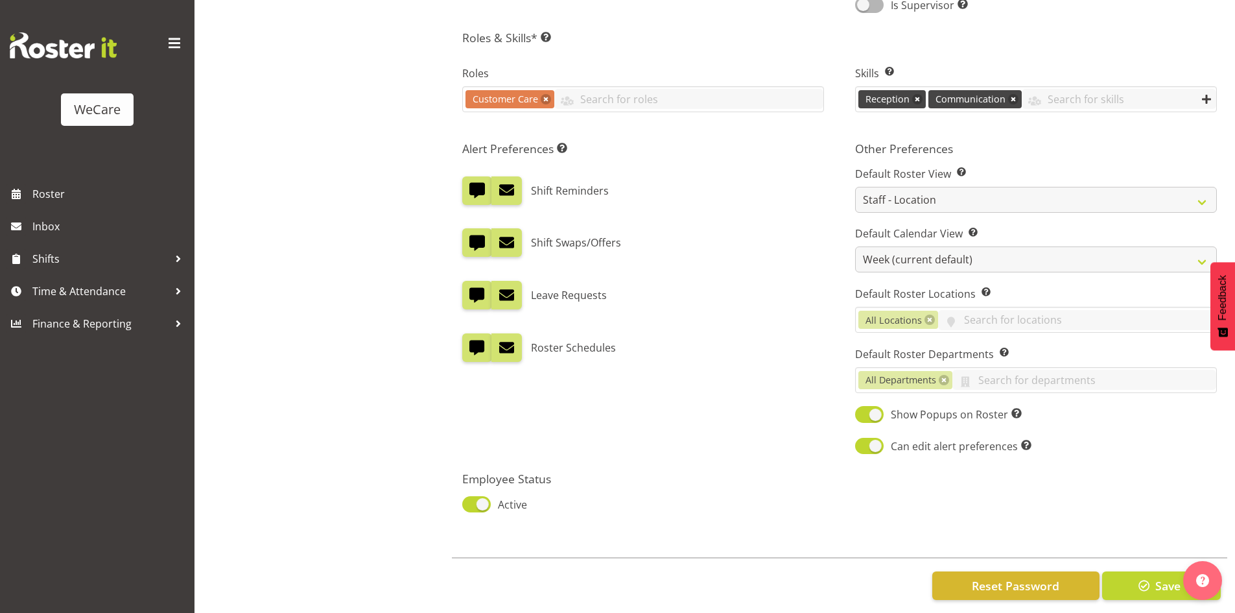
scroll to position [588, 0]
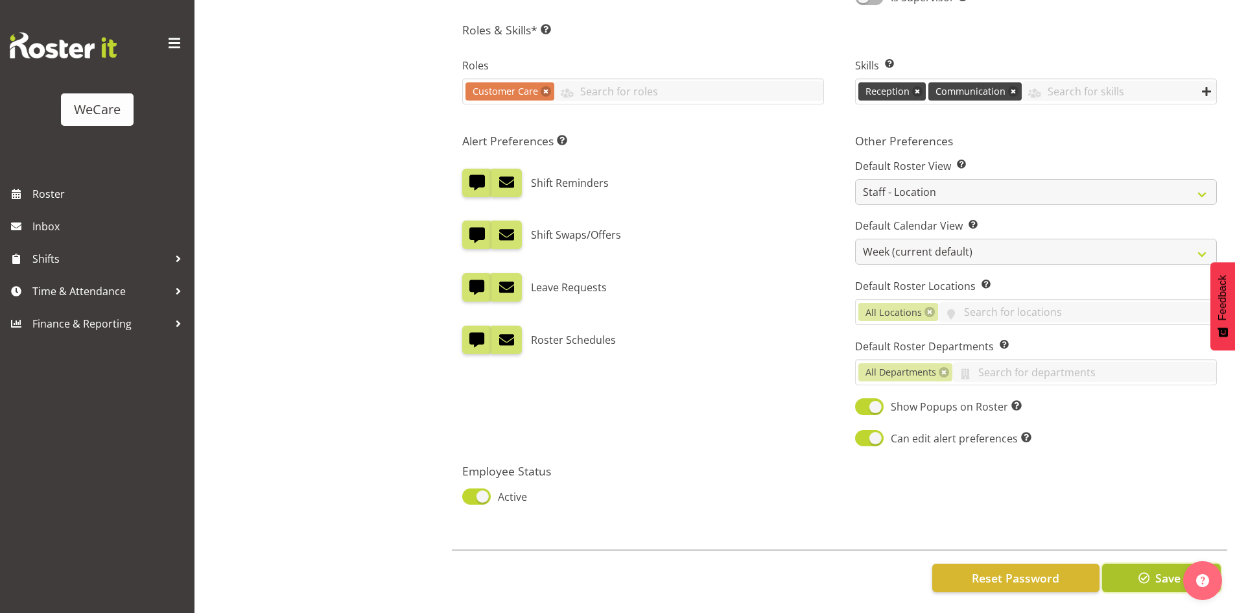
click at [1152, 569] on span "button" at bounding box center [1144, 577] width 17 height 17
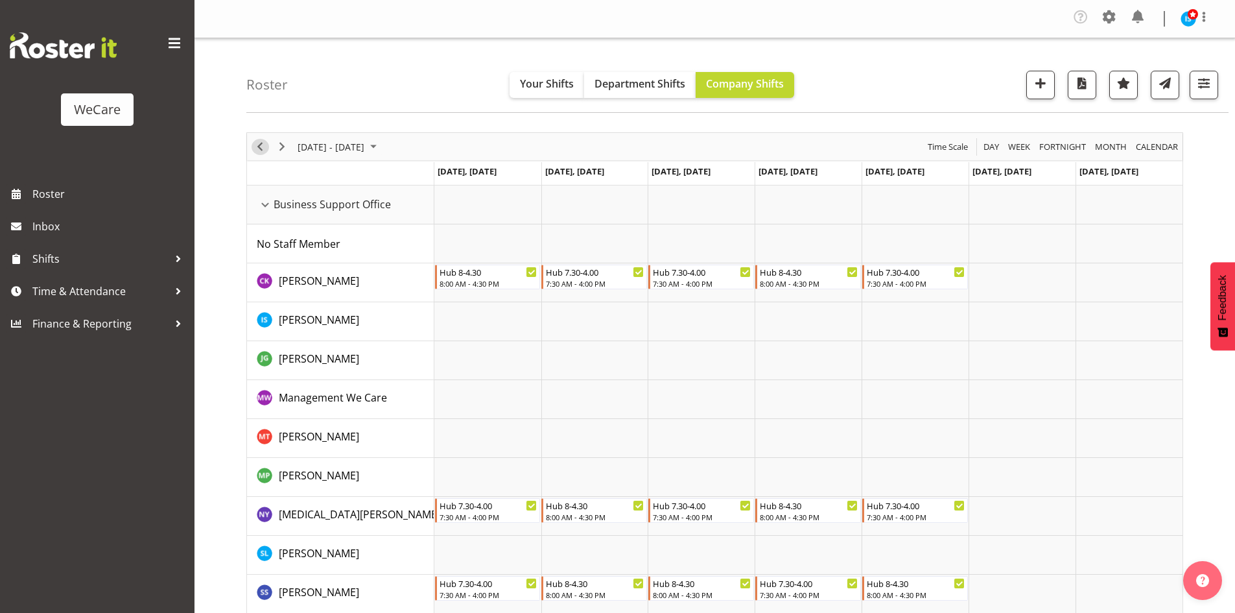
click at [259, 148] on span "Previous" at bounding box center [260, 147] width 16 height 16
